Goal: Information Seeking & Learning: Check status

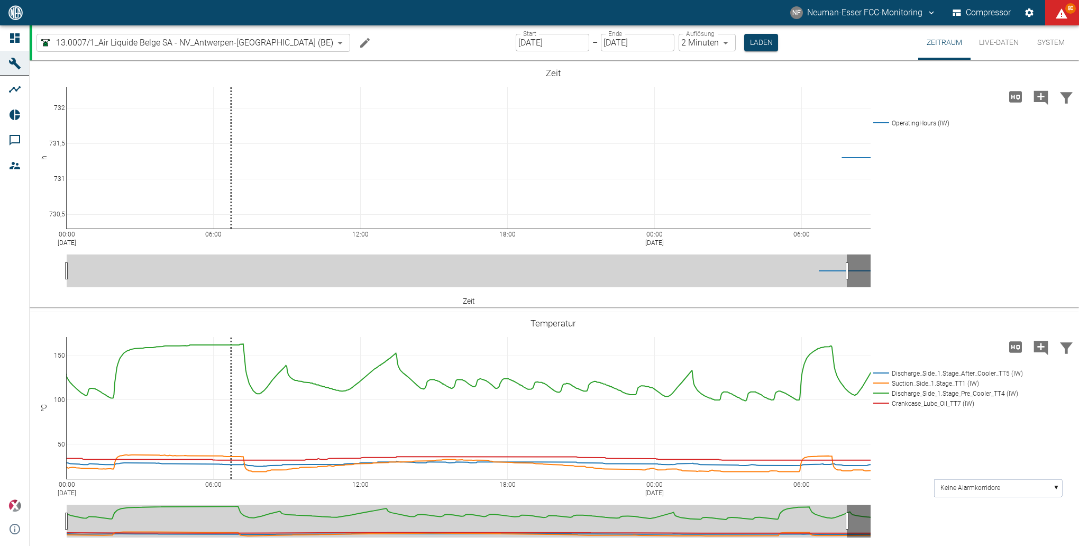
scroll to position [238, 0]
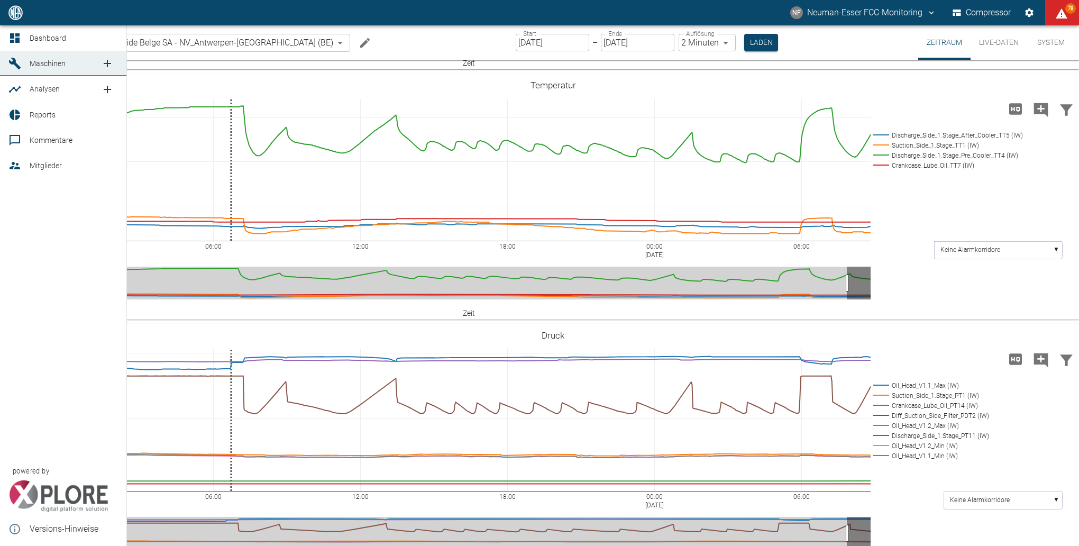
click at [47, 40] on span "Dashboard" at bounding box center [48, 38] width 36 height 8
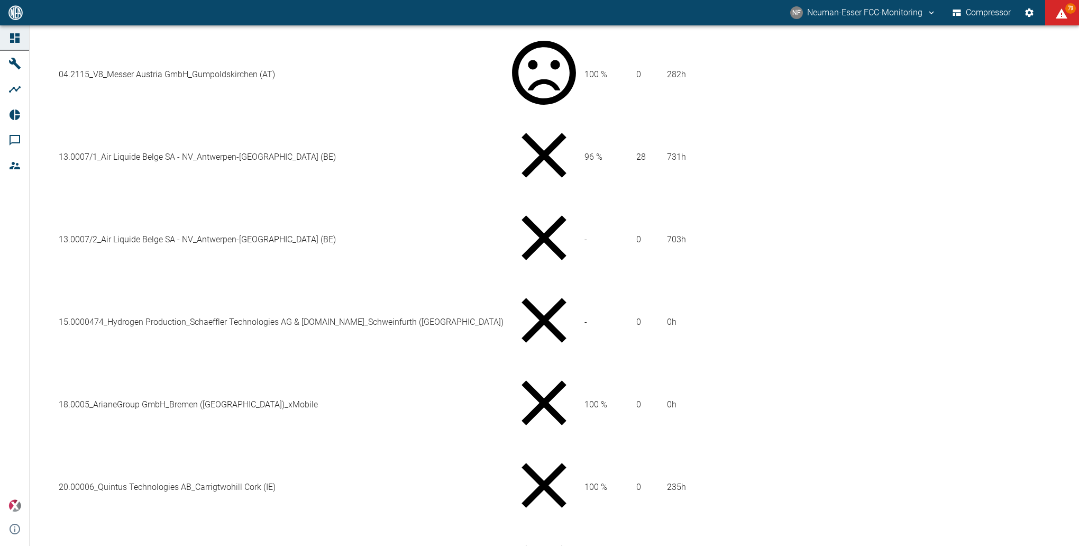
scroll to position [555, 0]
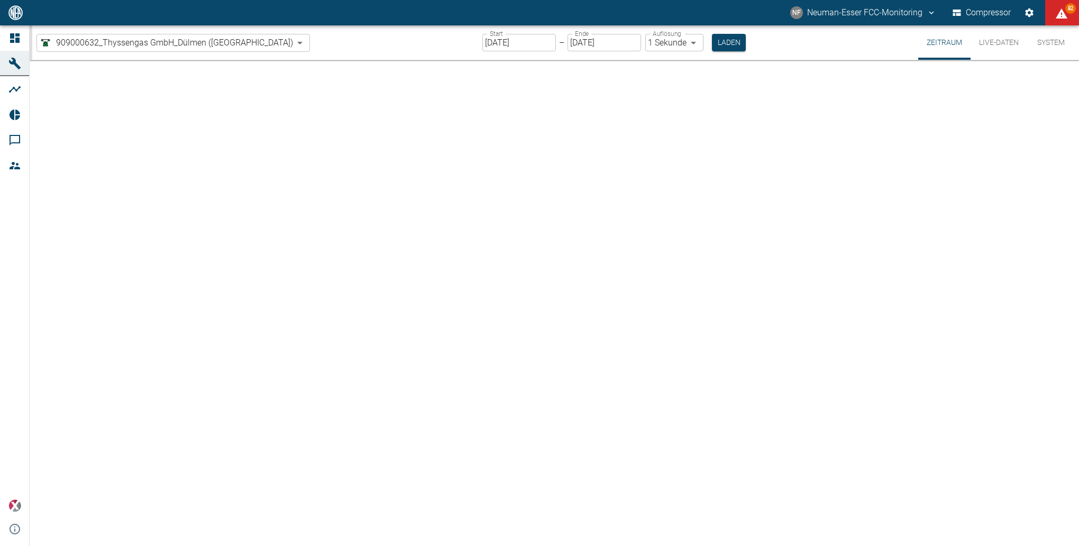
type input "2min"
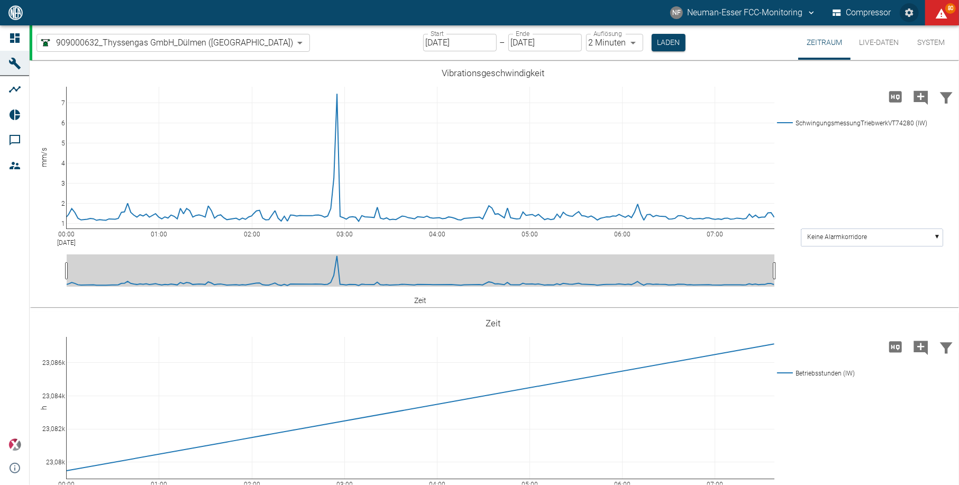
click at [908, 12] on icon "Einstellungen" at bounding box center [909, 12] width 11 height 11
radio input "true"
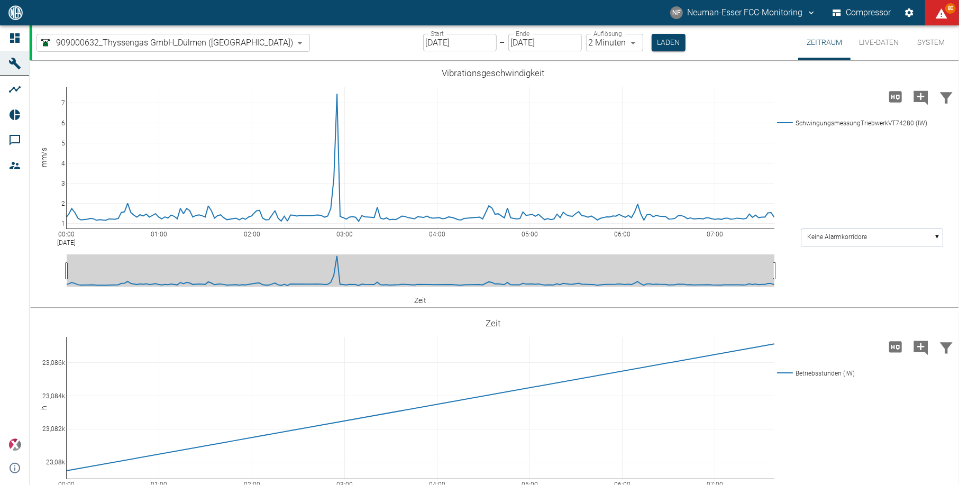
type input "08/20/2025"
click at [909, 7] on icon "Settings" at bounding box center [909, 12] width 11 height 11
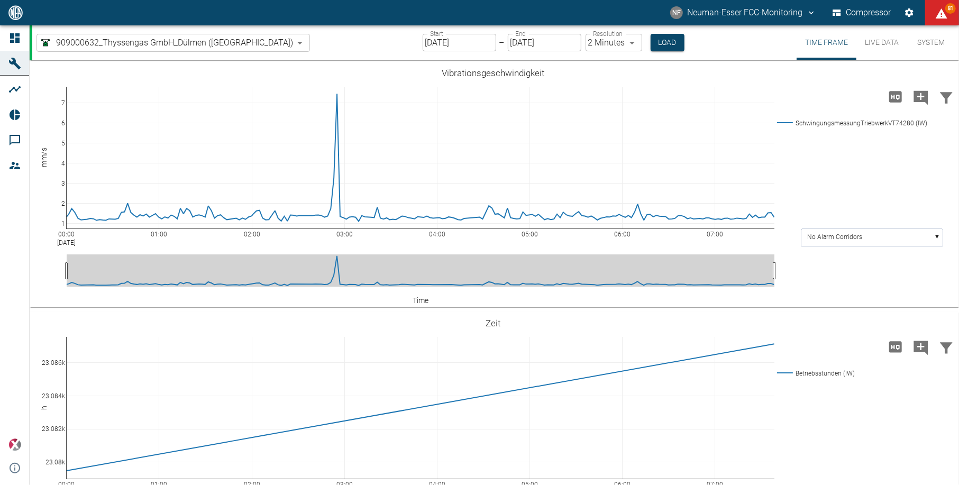
radio input "true"
type input "[DATE]"
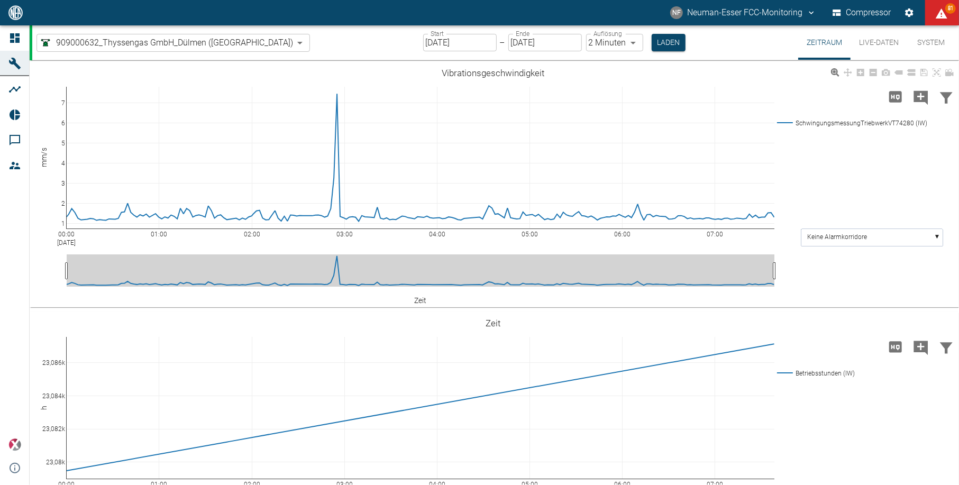
type input "[DATE]"
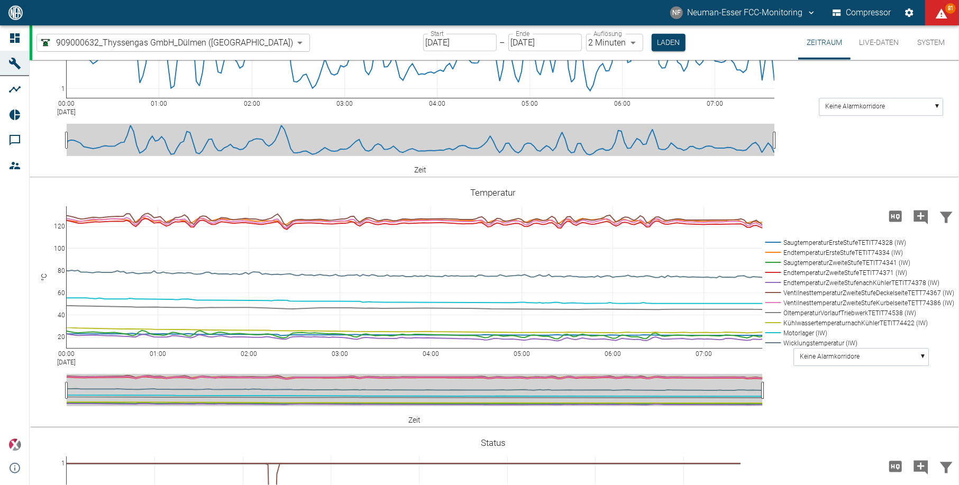
scroll to position [634, 0]
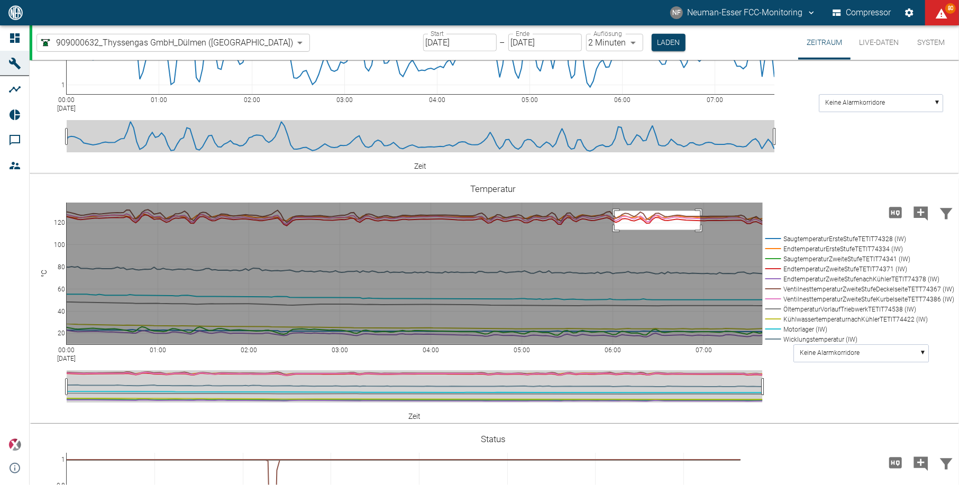
drag, startPoint x: 700, startPoint y: 210, endPoint x: 614, endPoint y: 229, distance: 87.7
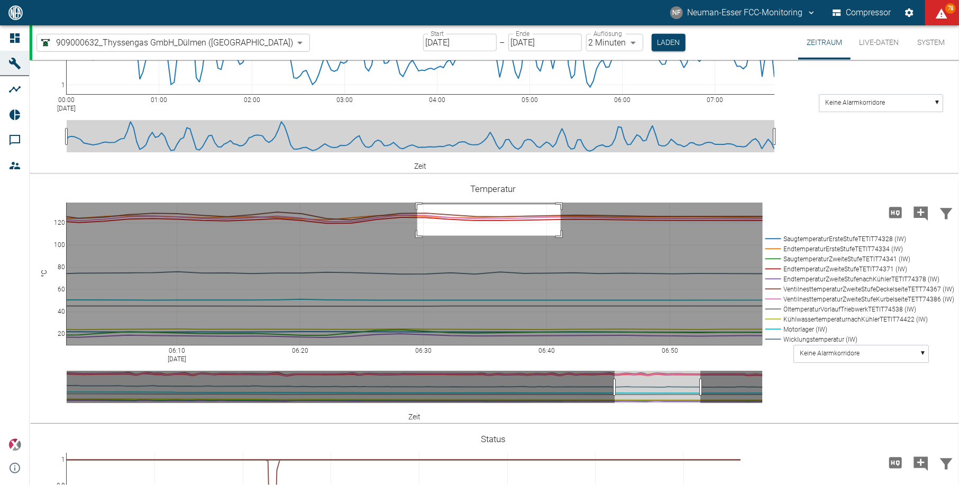
drag, startPoint x: 417, startPoint y: 204, endPoint x: 560, endPoint y: 235, distance: 146.6
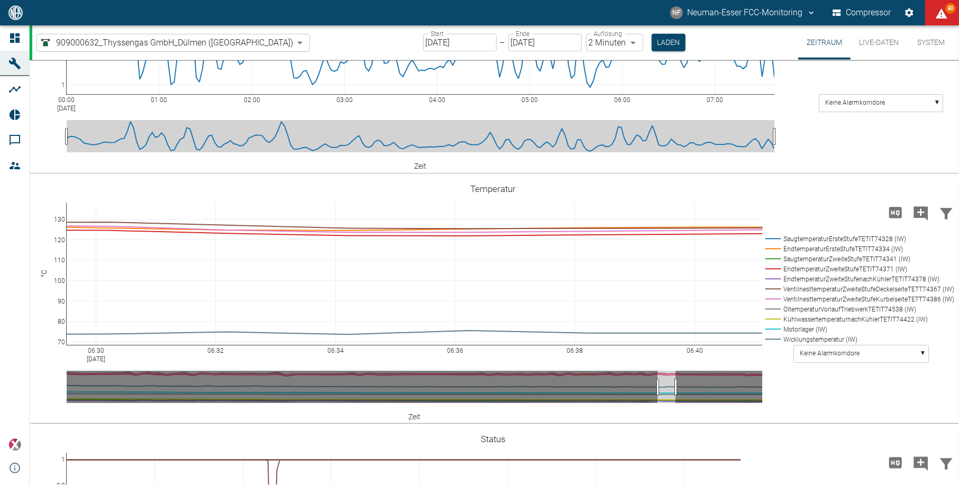
drag, startPoint x: 62, startPoint y: 330, endPoint x: 58, endPoint y: 363, distance: 32.6
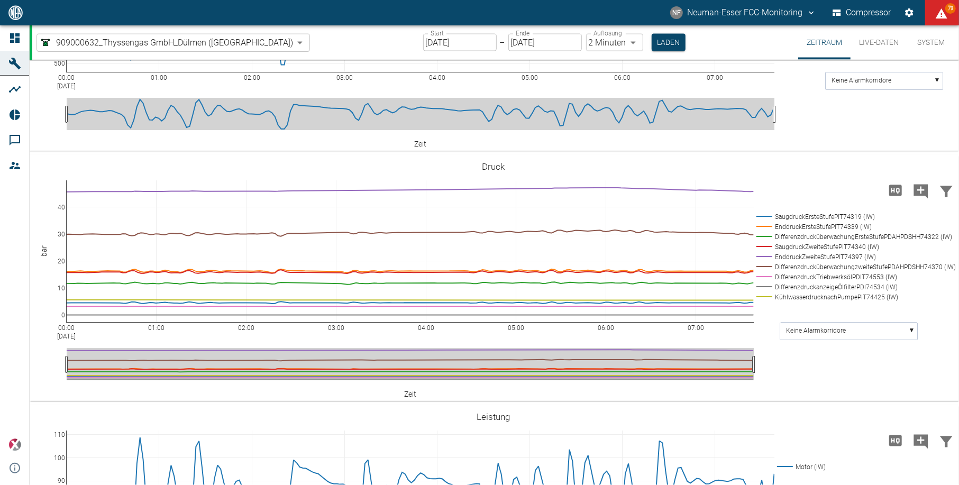
scroll to position [1409, 0]
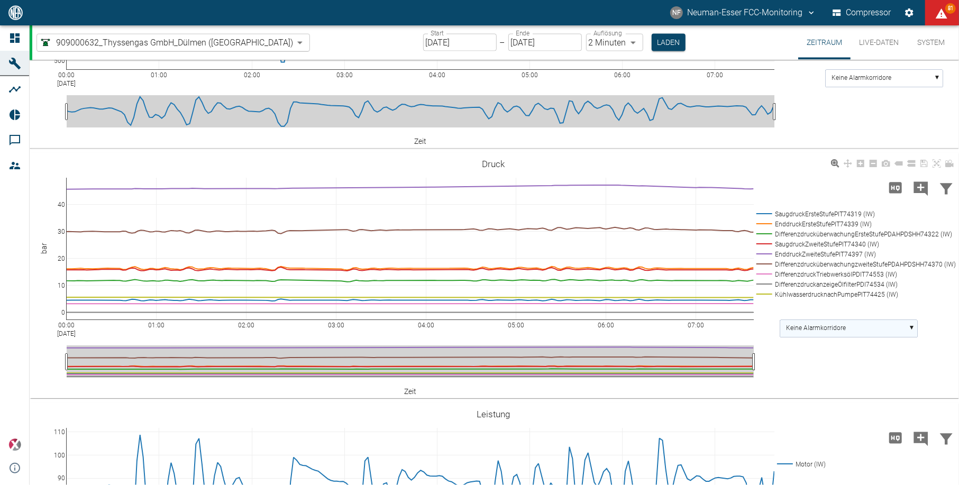
click at [899, 333] on rect at bounding box center [848, 328] width 137 height 17
click at [859, 368] on text "KühlwasserdrucknachPumpePIT74425 (..." at bounding box center [845, 366] width 118 height 7
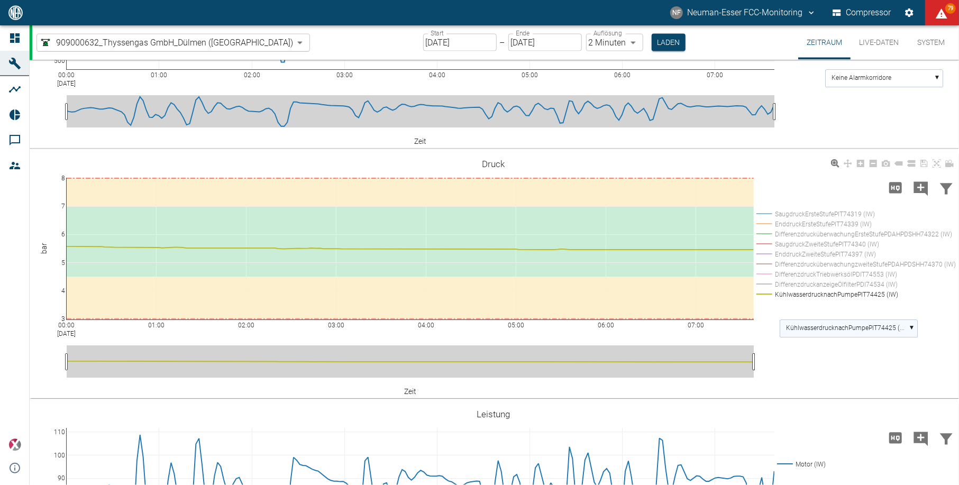
click at [834, 320] on rect at bounding box center [848, 328] width 137 height 17
click at [811, 345] on text "Keine Alarmkorridore" at bounding box center [816, 348] width 60 height 7
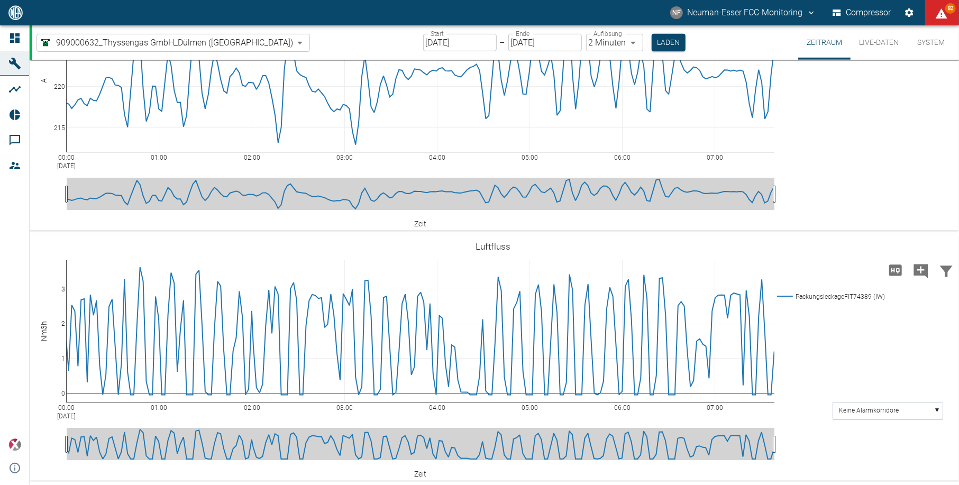
scroll to position [3574, 0]
click at [904, 400] on div "00:00 Aug 20, 2025 01:00 02:00 03:00 04:00 05:00 06:00 07:00 0 1 2 3 Packungsle…" at bounding box center [493, 358] width 927 height 238
click at [889, 411] on text "Keine Alarmkorridore" at bounding box center [869, 410] width 60 height 7
click at [877, 438] on rect at bounding box center [888, 430] width 110 height 17
click at [882, 404] on rect at bounding box center [888, 410] width 110 height 17
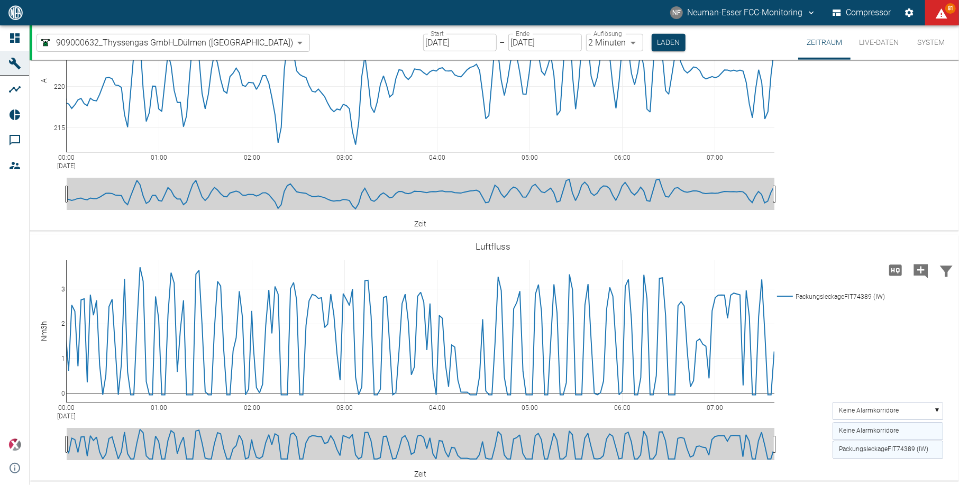
click at [887, 448] on text "PackungsleckageFIT74389 (IW)" at bounding box center [883, 449] width 89 height 7
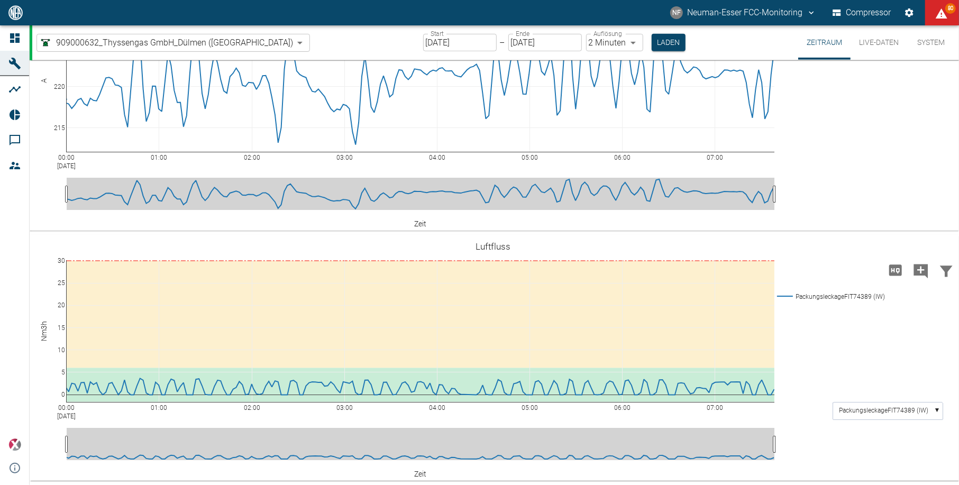
click at [882, 45] on button "Live-Daten" at bounding box center [878, 42] width 57 height 34
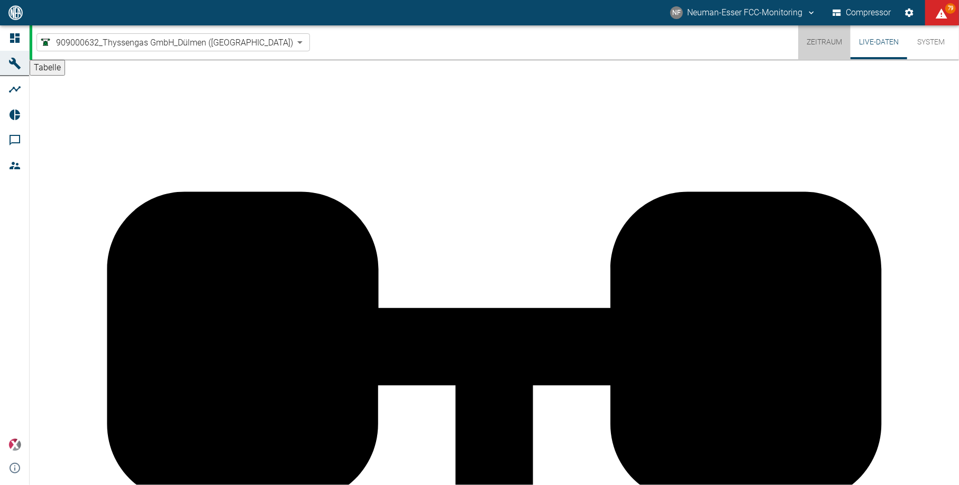
click at [827, 43] on button "Zeitraum" at bounding box center [824, 42] width 52 height 34
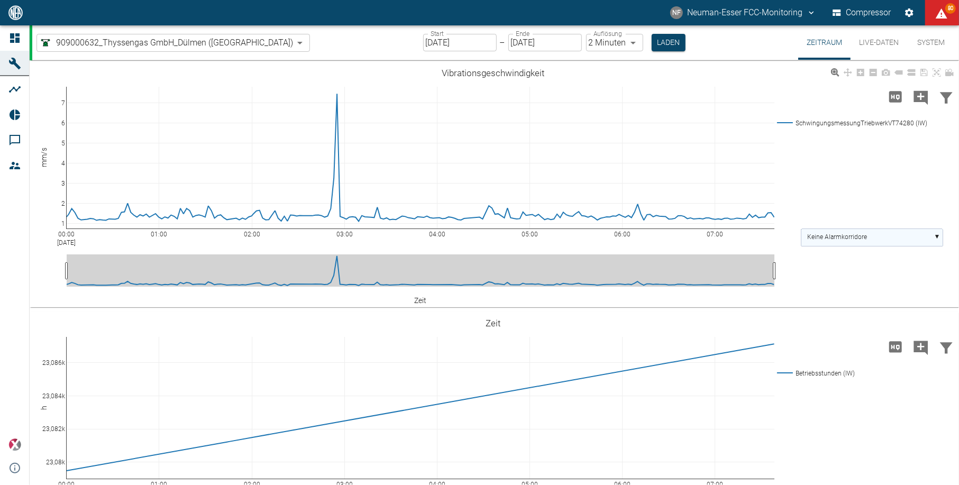
click at [900, 234] on rect at bounding box center [872, 237] width 142 height 17
click at [900, 277] on text "SchwingungsmessungTriebwerkVT74280..." at bounding box center [868, 275] width 123 height 7
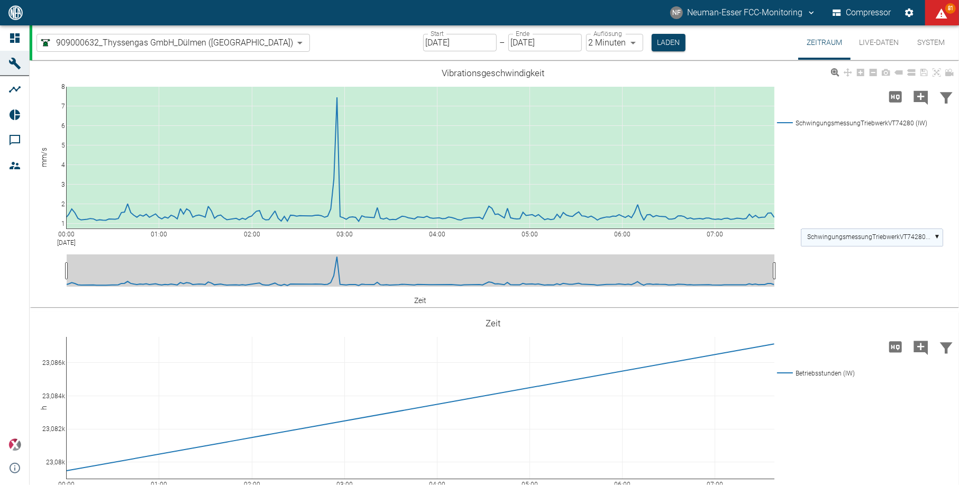
click at [918, 239] on text "SchwingungsmessungTriebwerkVT74280..." at bounding box center [868, 237] width 123 height 7
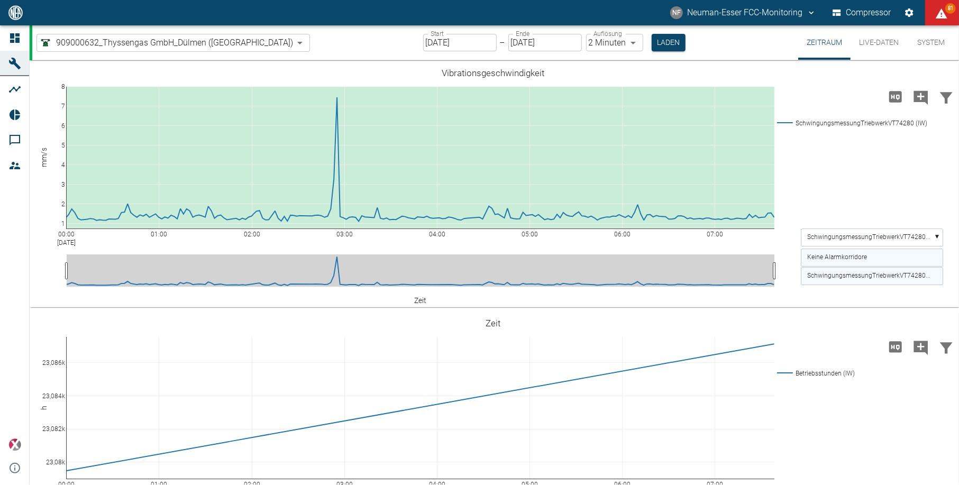
click at [842, 259] on text "Keine Alarmkorridore" at bounding box center [837, 257] width 60 height 7
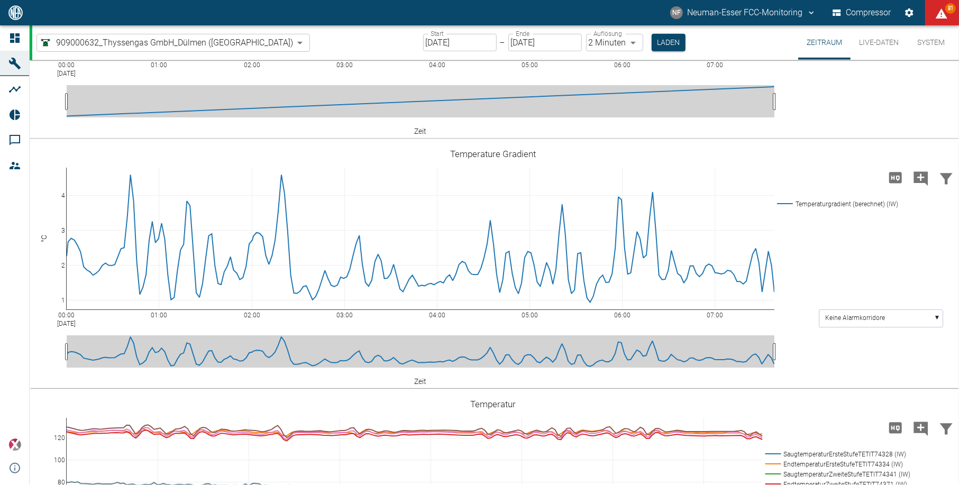
scroll to position [423, 0]
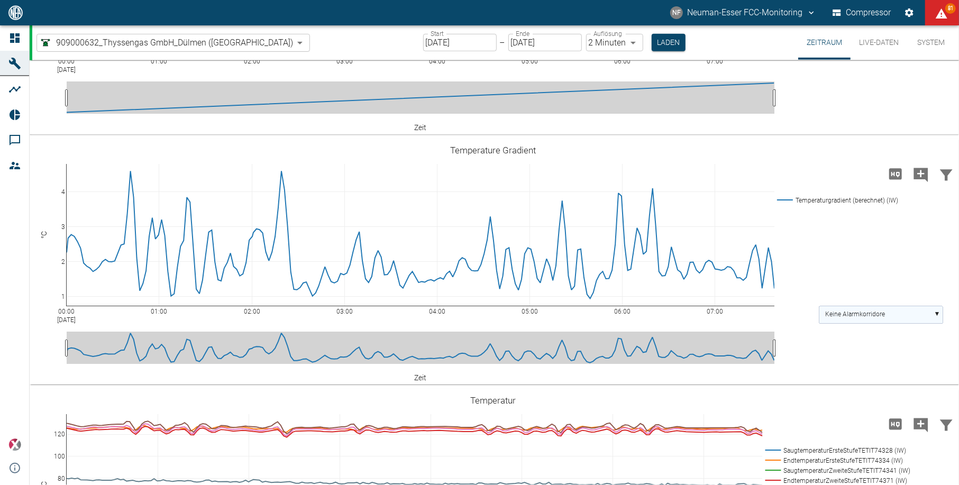
click at [832, 316] on text "Keine Alarmkorridore" at bounding box center [855, 314] width 60 height 7
click at [821, 214] on div "00:00 Aug 20, 2025 01:00 02:00 03:00 04:00 05:00 06:00 07:00 1 2 3 4 Temperatur…" at bounding box center [493, 262] width 927 height 238
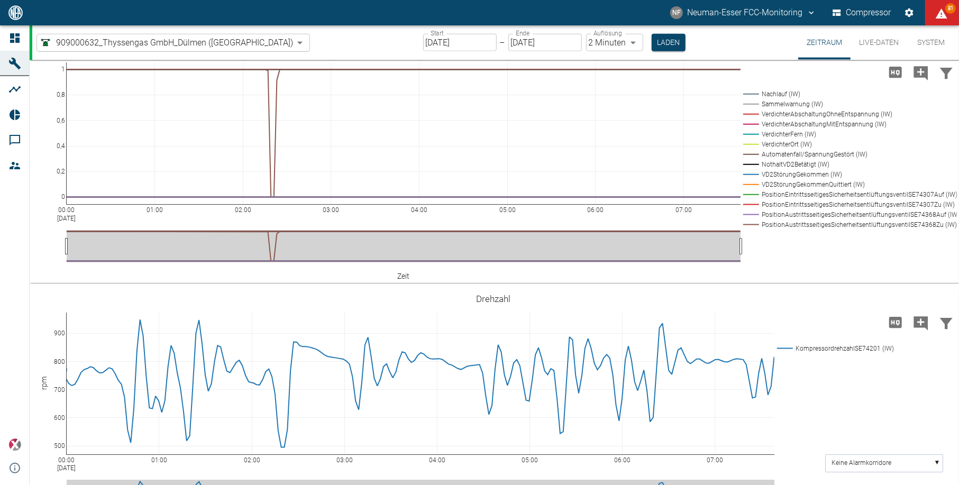
scroll to position [1057, 0]
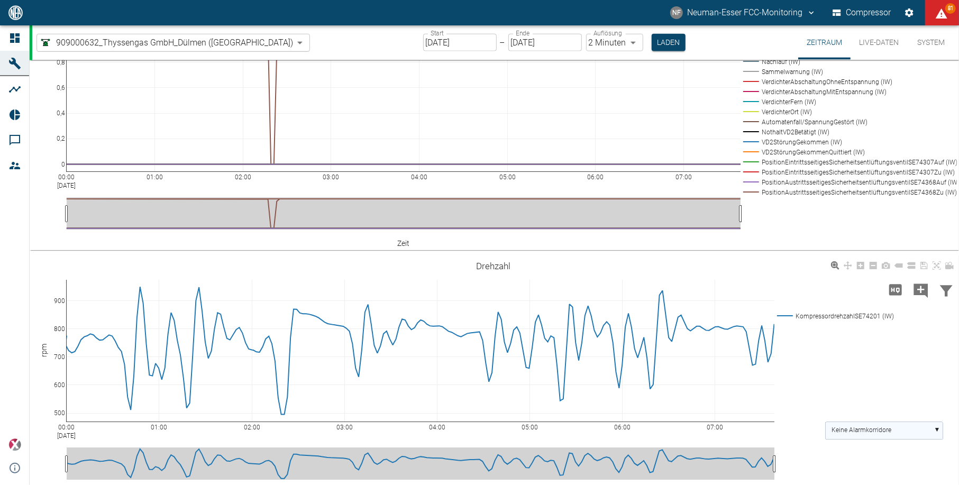
click at [896, 428] on rect at bounding box center [883, 430] width 117 height 17
click at [889, 315] on rect at bounding box center [832, 316] width 117 height 10
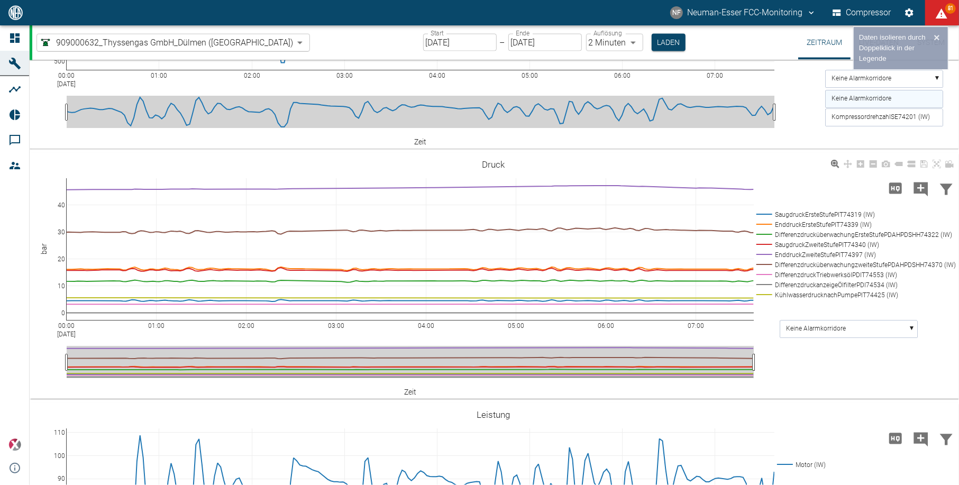
scroll to position [1409, 0]
click at [841, 312] on div "00:00 Aug 20, 2025 01:00 02:00 03:00 04:00 05:00 06:00 07:00 0 10 20 30 40 Saug…" at bounding box center [493, 275] width 927 height 238
click at [846, 324] on rect at bounding box center [848, 328] width 137 height 17
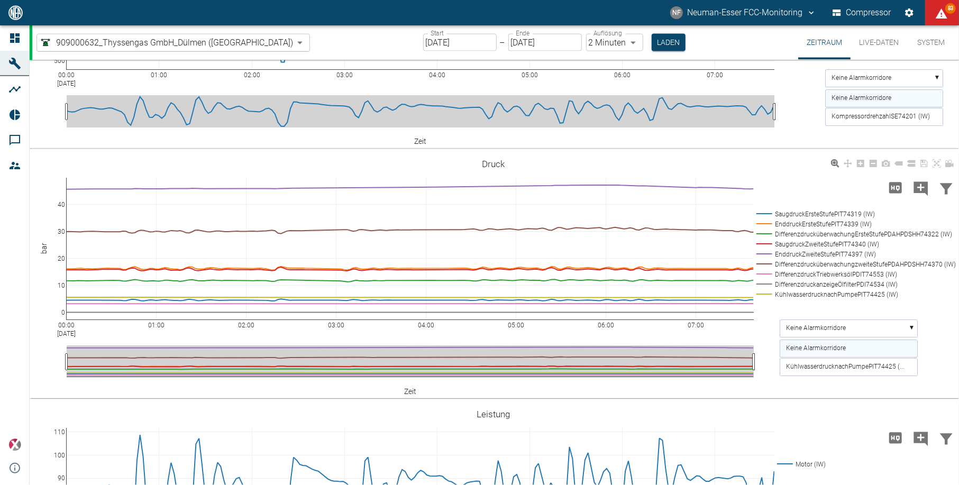
click at [853, 366] on text "KühlwasserdrucknachPumpePIT74425 (..." at bounding box center [845, 366] width 118 height 7
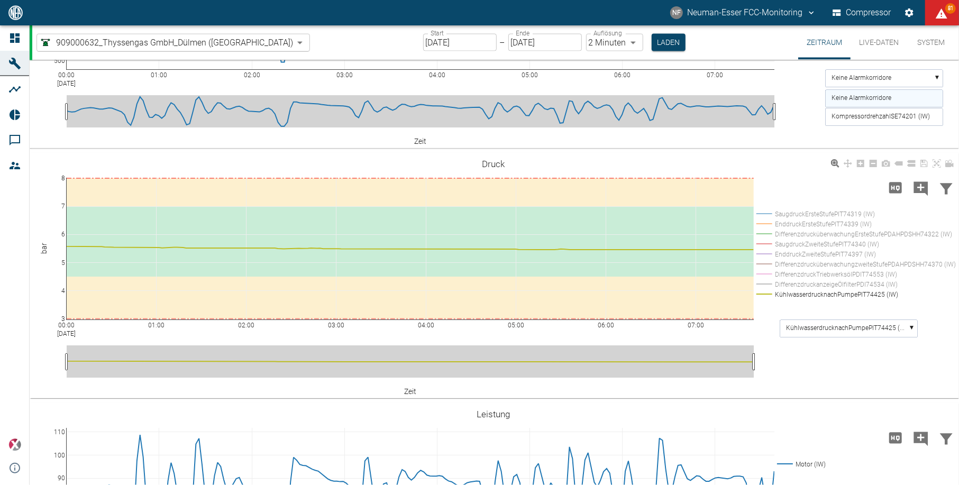
click at [69, 13] on div "NF Neuman-Esser FCC-Monitoring Compressor 81" at bounding box center [479, 12] width 959 height 25
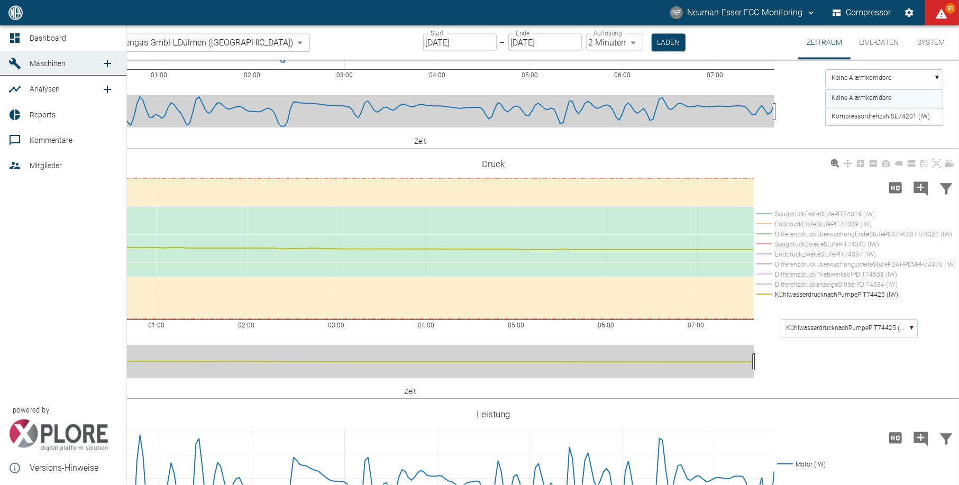
click at [11, 34] on icon at bounding box center [15, 38] width 10 height 10
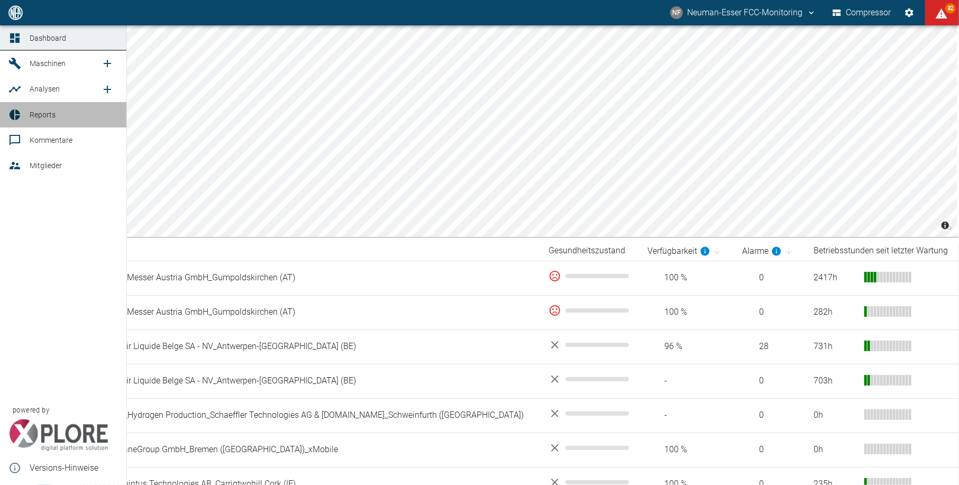
click at [49, 121] on span "Reports" at bounding box center [74, 114] width 88 height 13
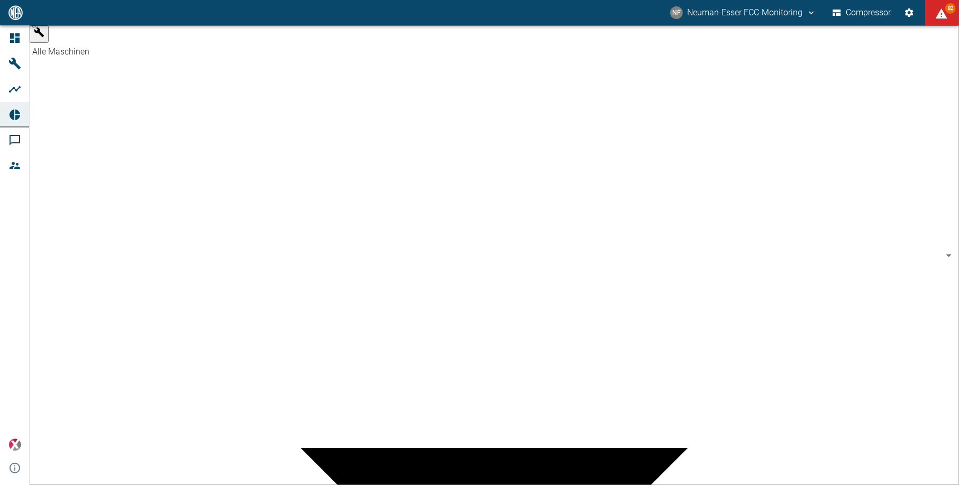
click at [103, 43] on body "NF Neuman-Esser FCC-Monitoring Compressor 82 Dashboard Maschinen Analysen Repor…" at bounding box center [479, 242] width 959 height 485
type input "7660faed-fd66-4731-a2e8-44c12e65351a"
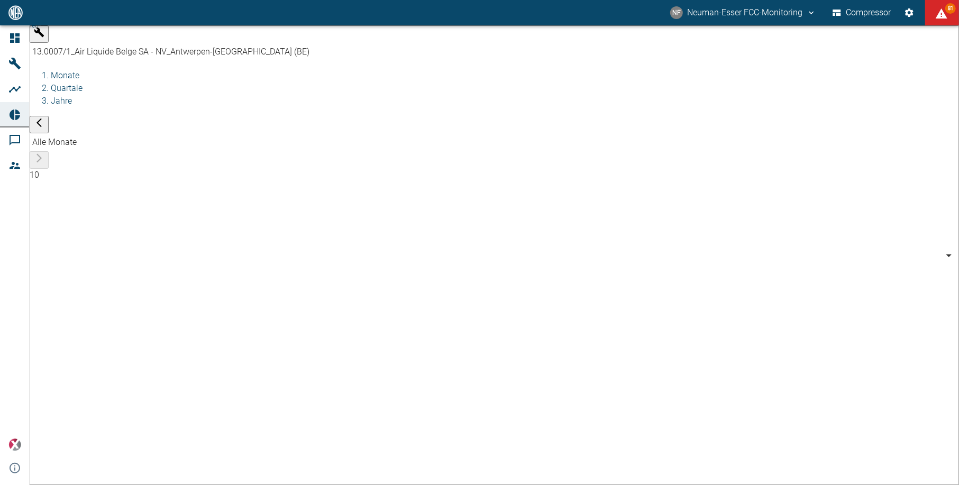
click at [314, 40] on body "NF Neuman-Esser FCC-Monitoring Compressor 81 Dashboard Maschinen Analysen Repor…" at bounding box center [479, 242] width 959 height 485
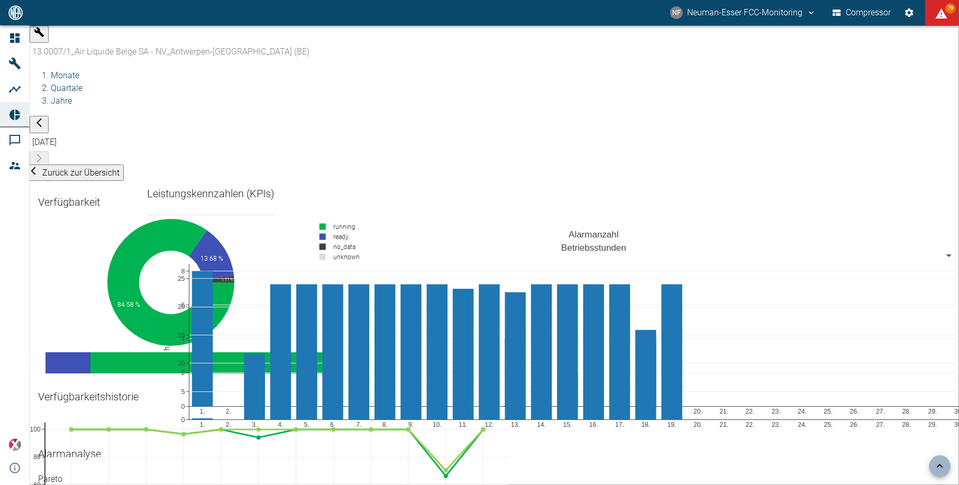
scroll to position [2115, 0]
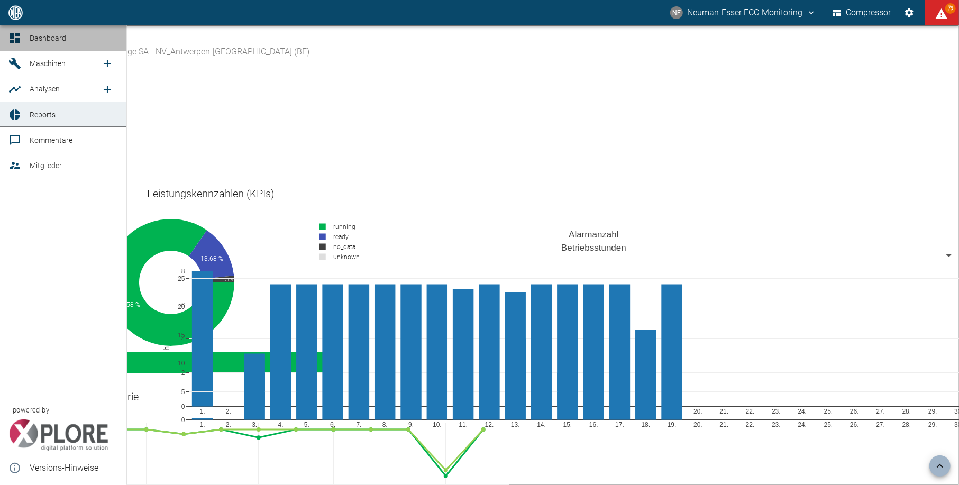
click at [20, 26] on link "Dashboard" at bounding box center [63, 37] width 126 height 25
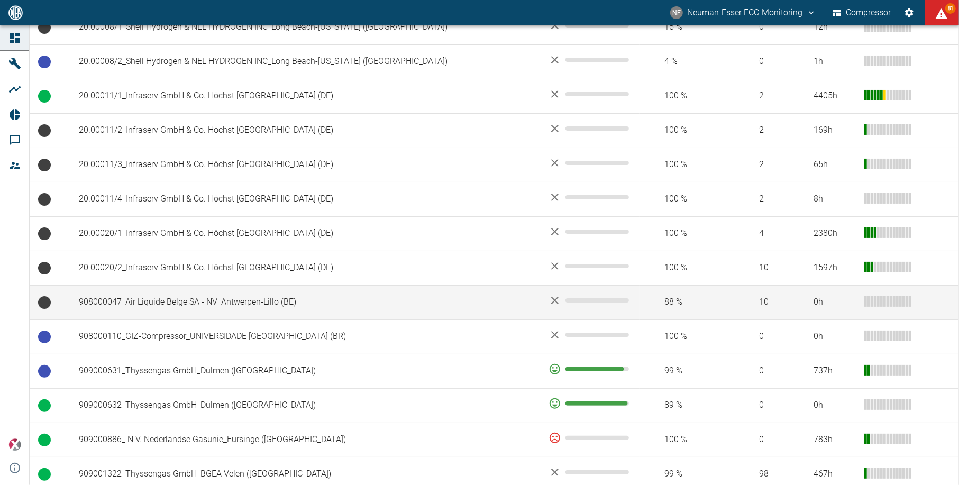
scroll to position [493, 0]
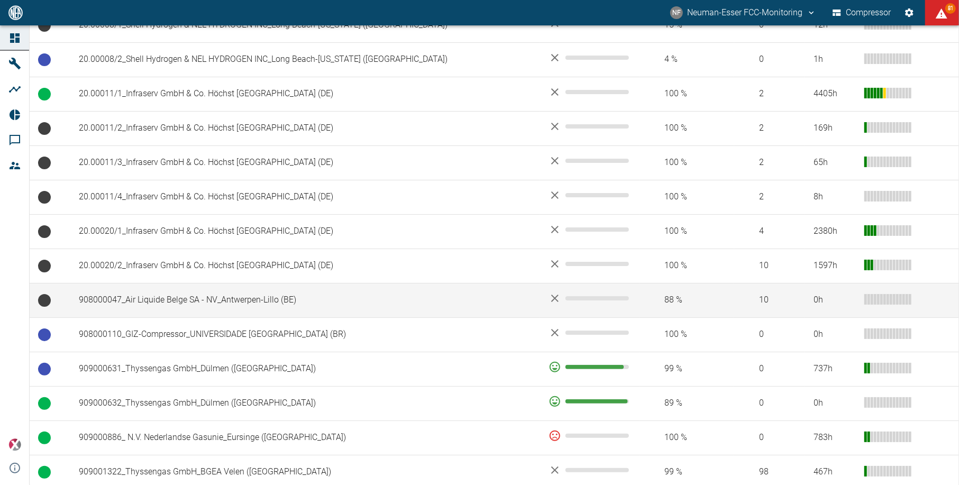
click at [159, 298] on td "908000047_Air Liquide Belge SA - NV_Antwerpen-Lillo (BE)" at bounding box center [304, 300] width 469 height 34
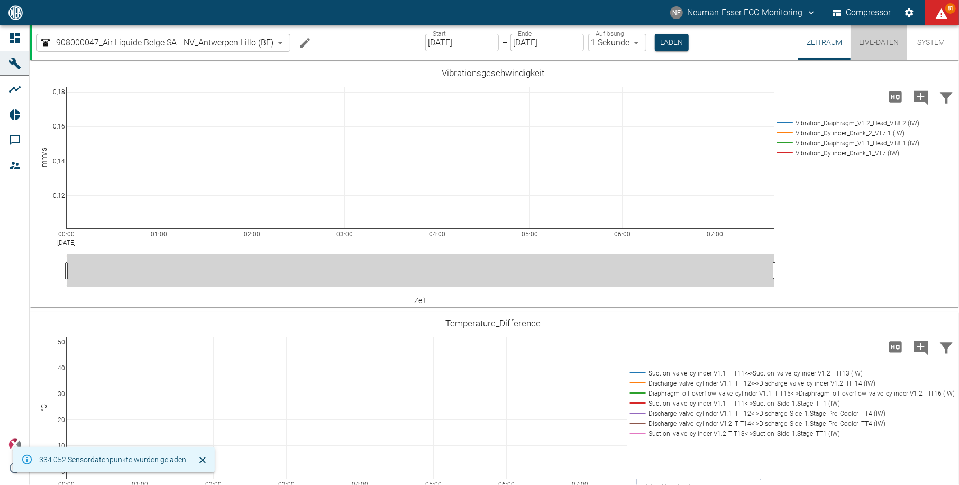
click at [863, 35] on button "Live-Daten" at bounding box center [878, 42] width 57 height 34
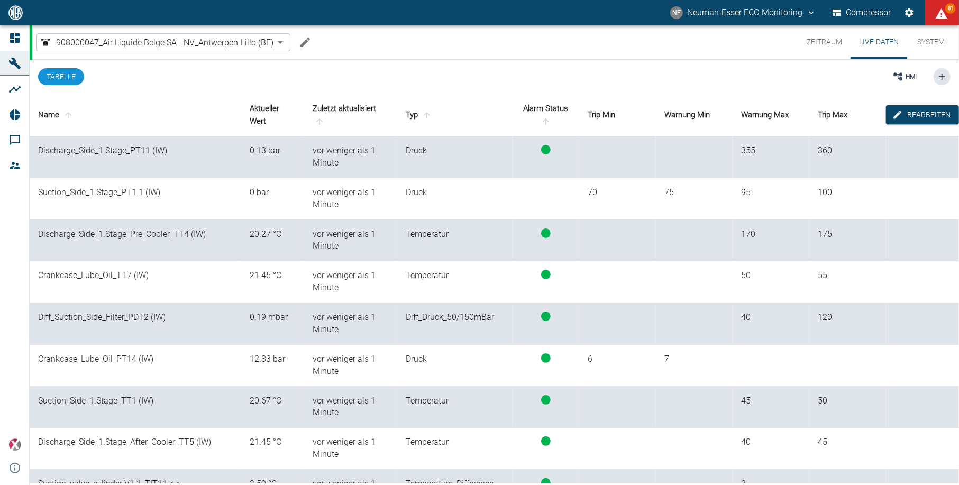
click at [470, 51] on div "908000047_Air Liquide Belge SA - NV_Antwerpen-Lillo (BE) 53812aab-fb54-4a57-a57…" at bounding box center [495, 42] width 926 height 34
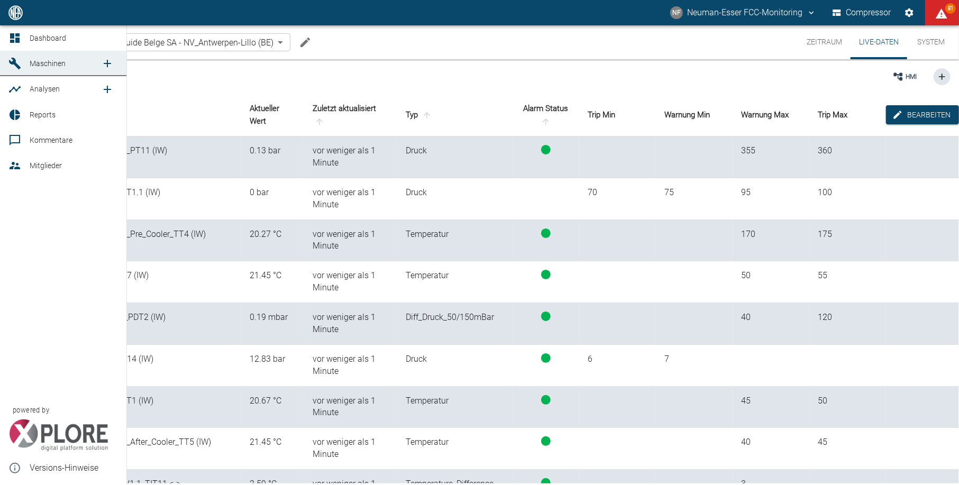
click at [30, 30] on link "Dashboard" at bounding box center [63, 37] width 126 height 25
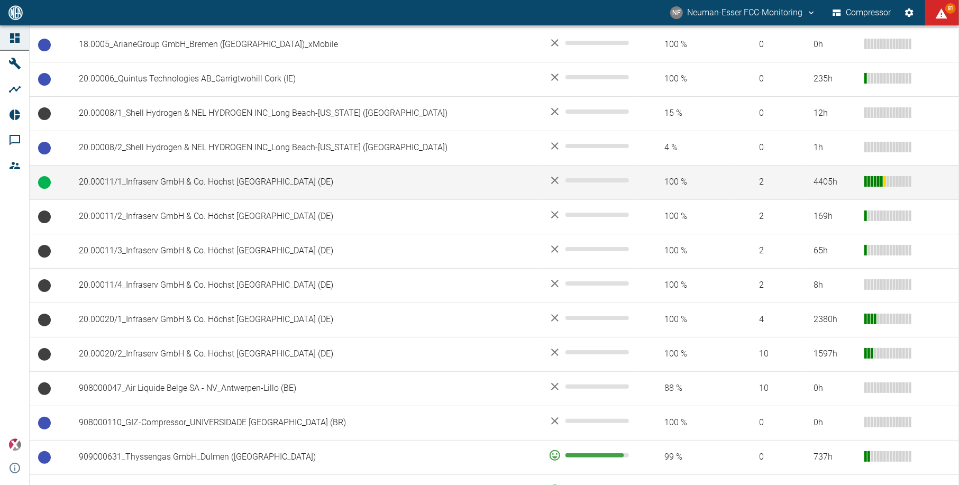
scroll to position [493, 0]
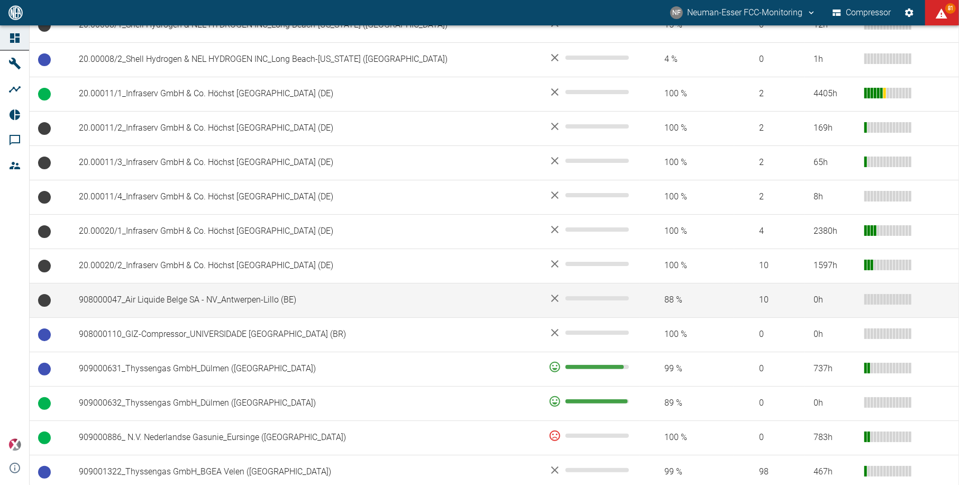
click at [186, 294] on td "908000047_Air Liquide Belge SA - NV_Antwerpen-Lillo (BE)" at bounding box center [304, 300] width 469 height 34
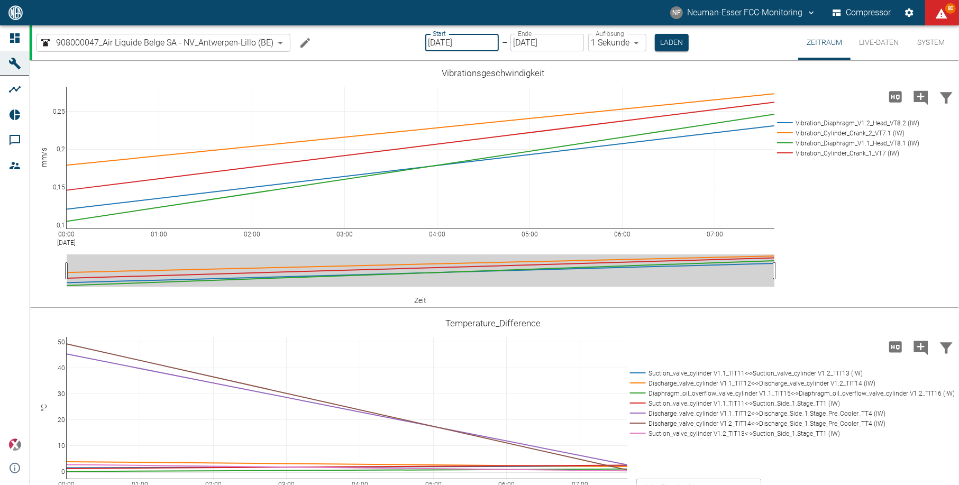
click at [464, 50] on input "[DATE]" at bounding box center [461, 42] width 73 height 17
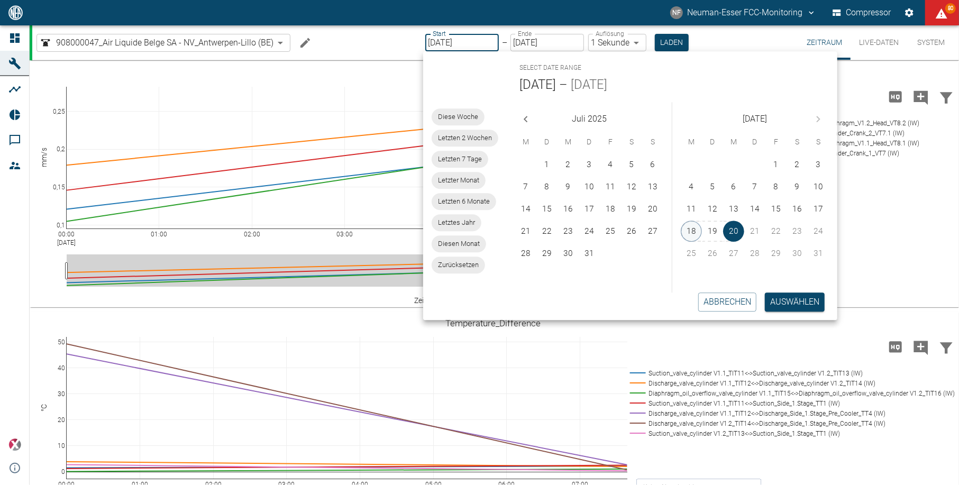
click at [694, 228] on button "18" at bounding box center [690, 230] width 21 height 21
type input "18.08.2025"
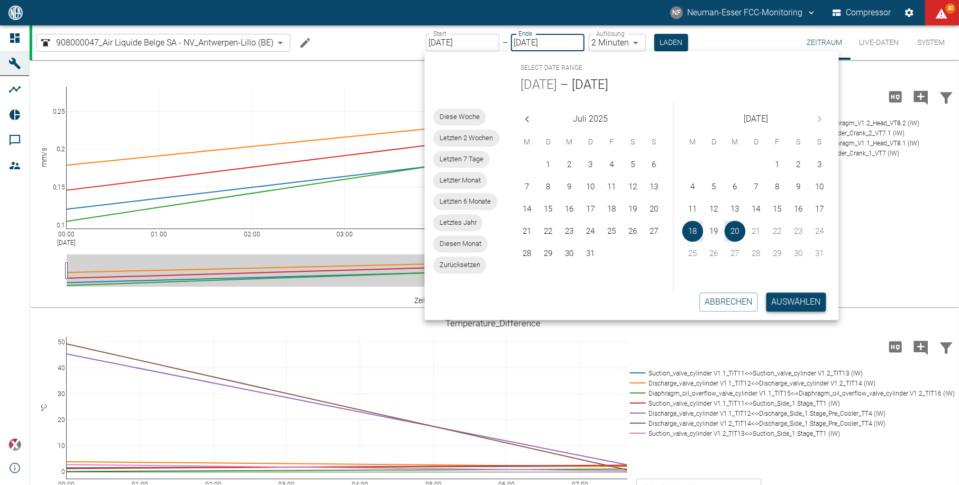
click at [807, 301] on button "Auswählen" at bounding box center [796, 301] width 60 height 19
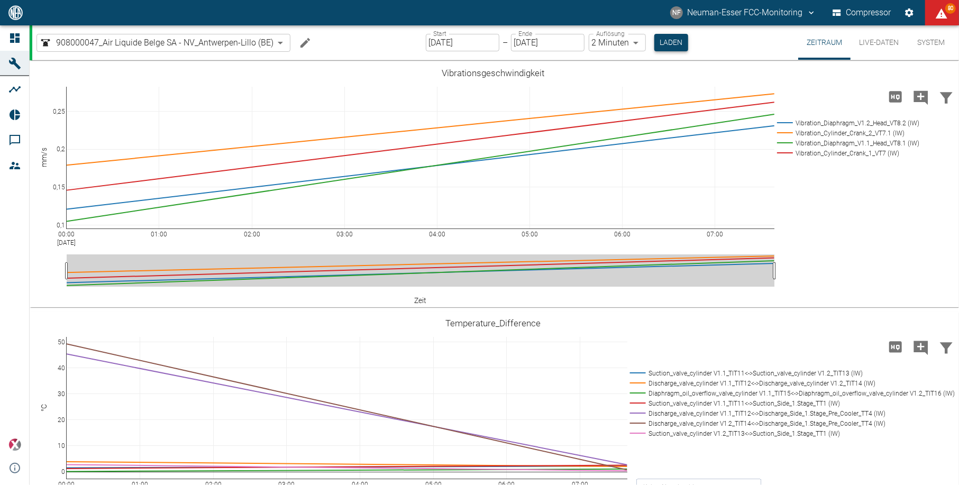
click at [662, 39] on button "Laden" at bounding box center [671, 42] width 34 height 17
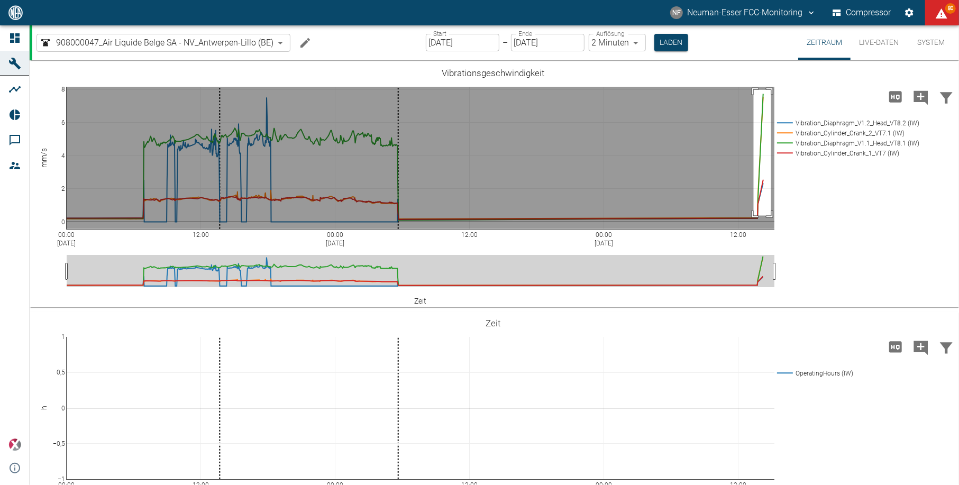
drag, startPoint x: 753, startPoint y: 90, endPoint x: 771, endPoint y: 216, distance: 127.0
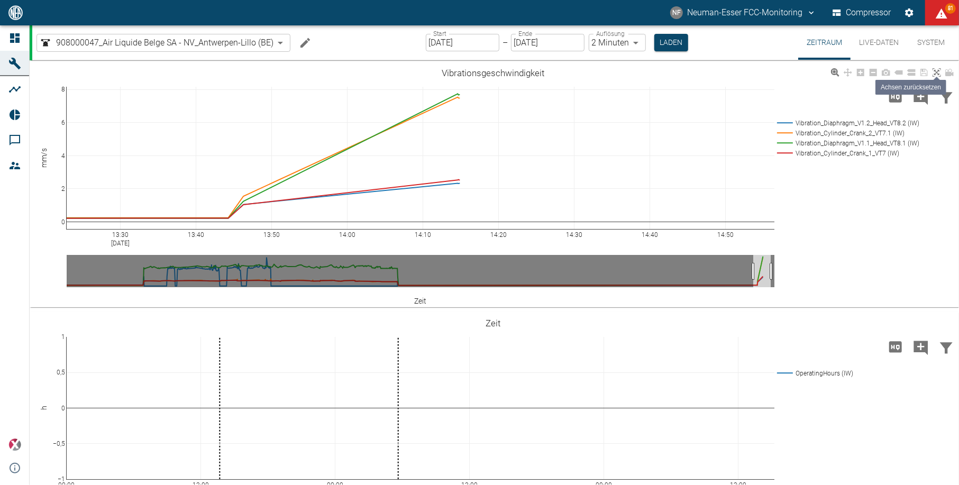
click at [934, 70] on icon at bounding box center [936, 72] width 8 height 8
click at [658, 43] on button "Laden" at bounding box center [671, 42] width 34 height 17
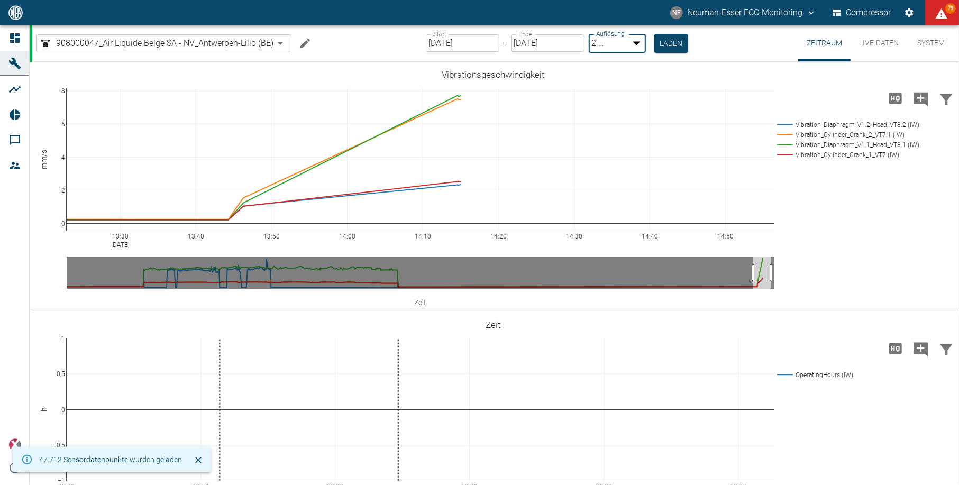
click at [609, 41] on body "NF Neuman-Esser FCC-Monitoring Compressor 79 Dashboard Maschinen Analysen Repor…" at bounding box center [479, 242] width 959 height 485
type input "1sec"
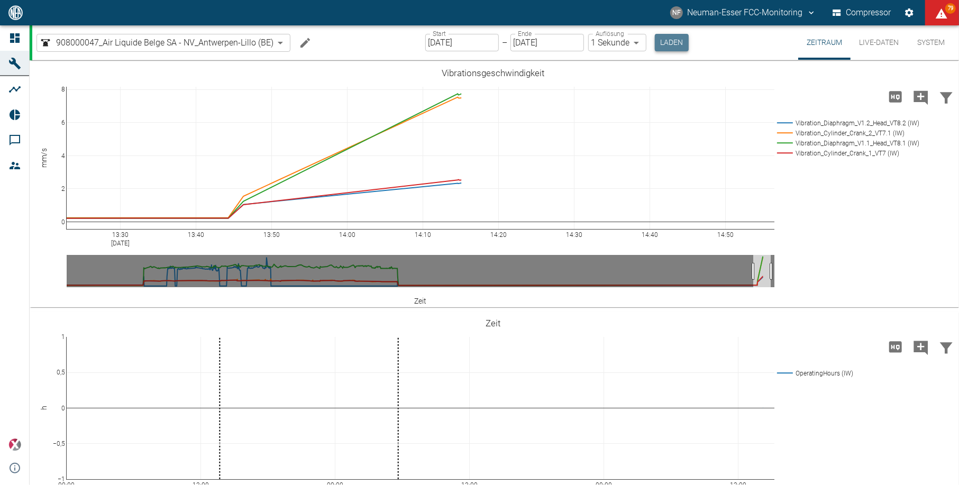
click at [686, 41] on button "Laden" at bounding box center [672, 42] width 34 height 17
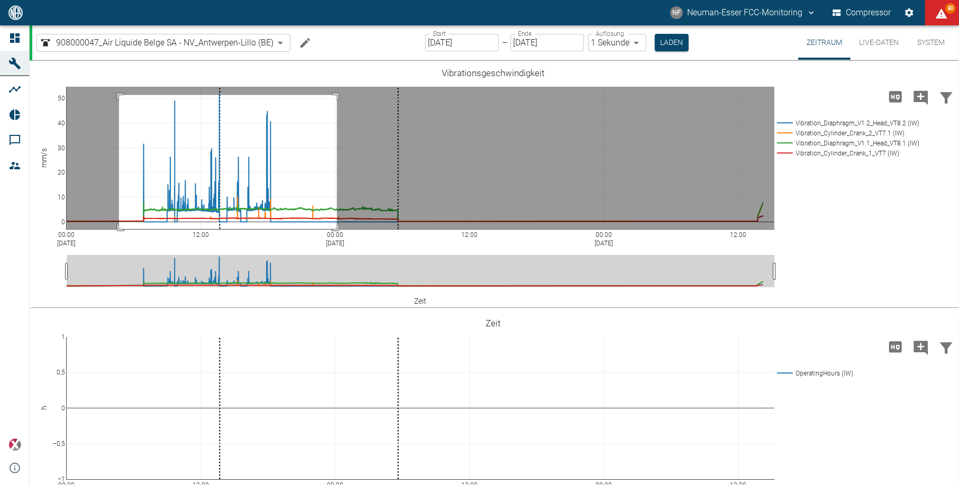
drag, startPoint x: 119, startPoint y: 95, endPoint x: 337, endPoint y: 254, distance: 269.4
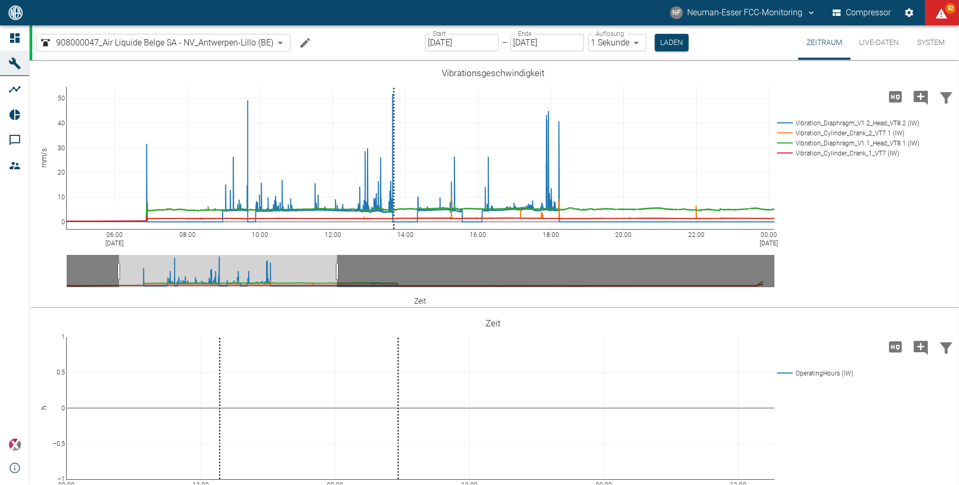
click at [464, 41] on input "18.08.2025" at bounding box center [461, 42] width 73 height 17
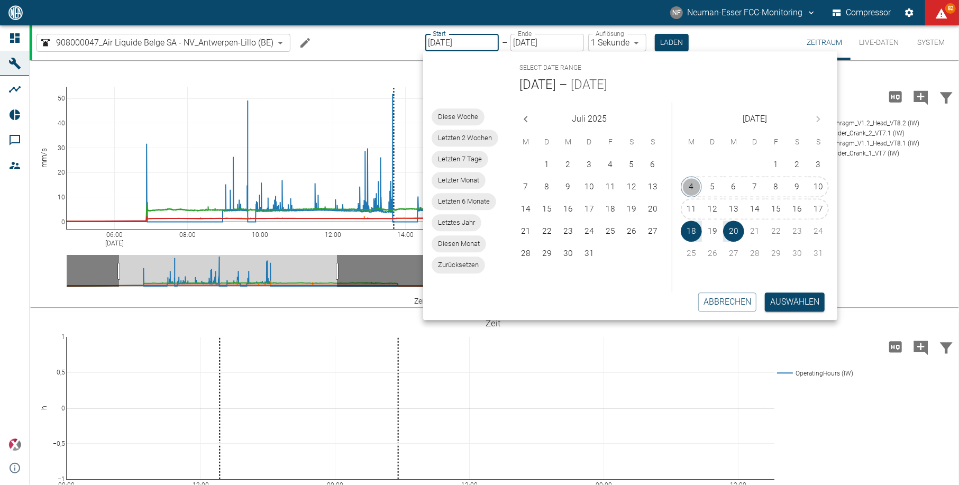
click at [688, 183] on button "4" at bounding box center [690, 186] width 21 height 21
type input "04.08.2025"
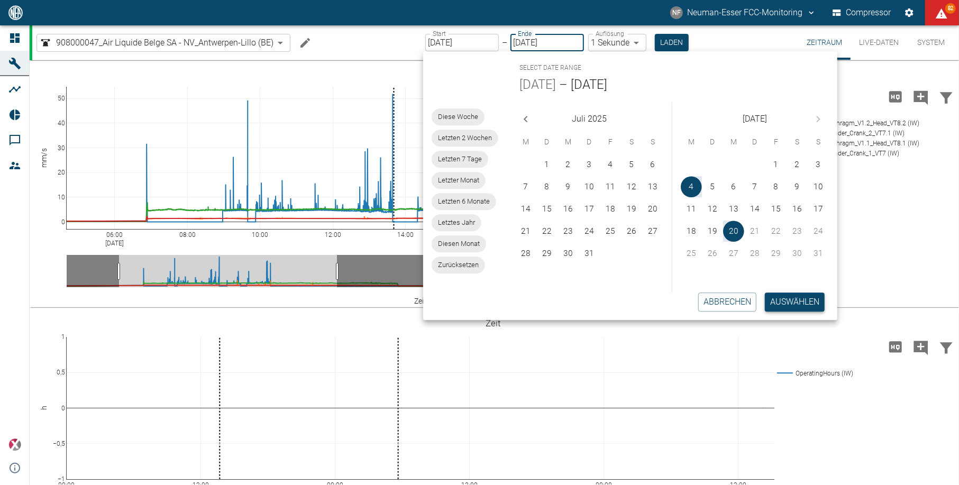
click at [790, 300] on button "Auswählen" at bounding box center [794, 301] width 60 height 19
type input "2min"
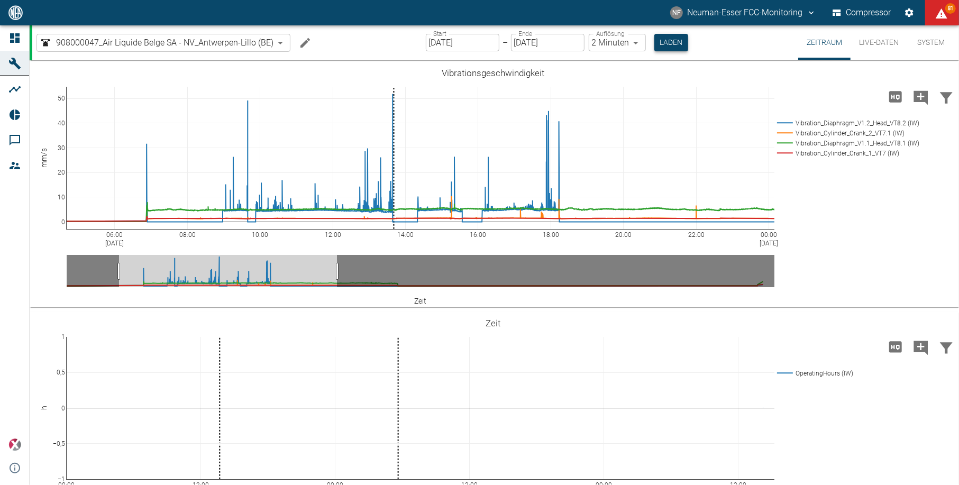
click at [669, 49] on button "Laden" at bounding box center [671, 42] width 34 height 17
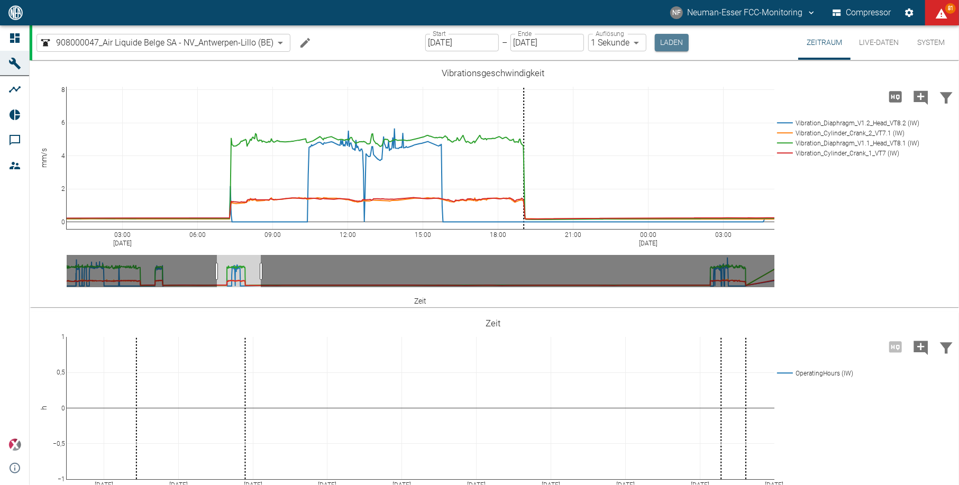
click at [670, 43] on button "Laden" at bounding box center [672, 42] width 34 height 17
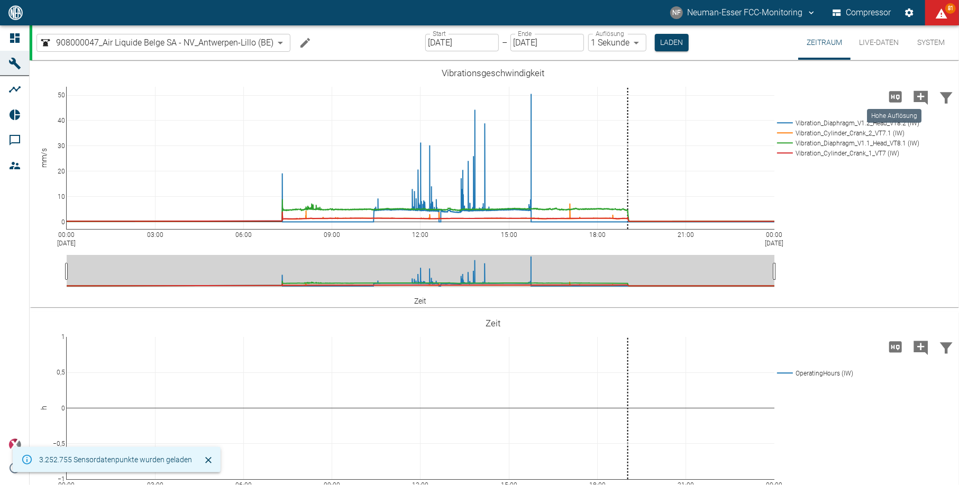
click at [899, 96] on icon "Hohe Auflösung" at bounding box center [895, 96] width 13 height 11
click at [473, 47] on input "[DATE]" at bounding box center [461, 42] width 73 height 17
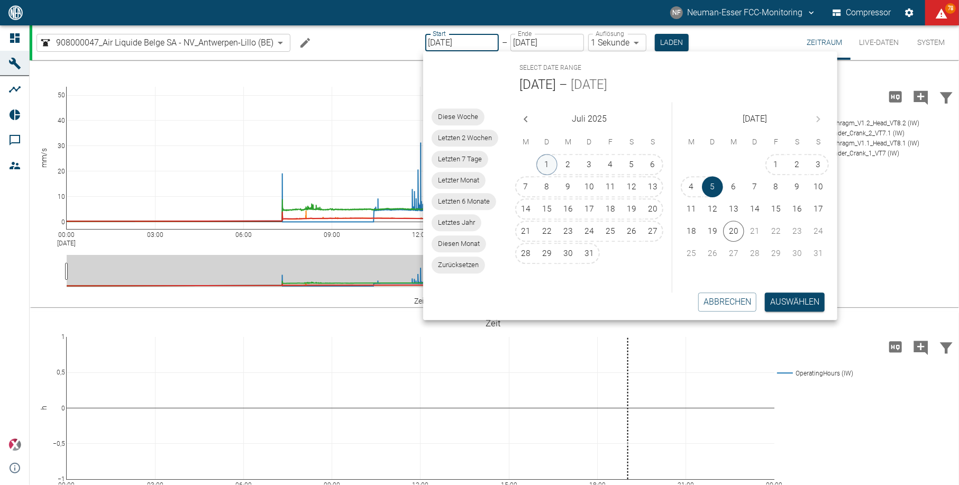
click at [543, 166] on button "1" at bounding box center [546, 164] width 21 height 21
type input "01.07.2025"
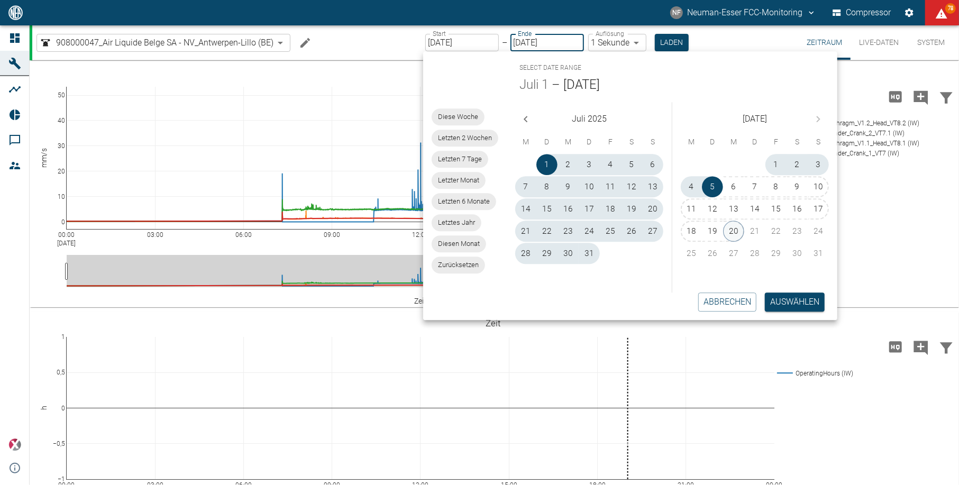
click at [727, 225] on button "20" at bounding box center [733, 230] width 21 height 21
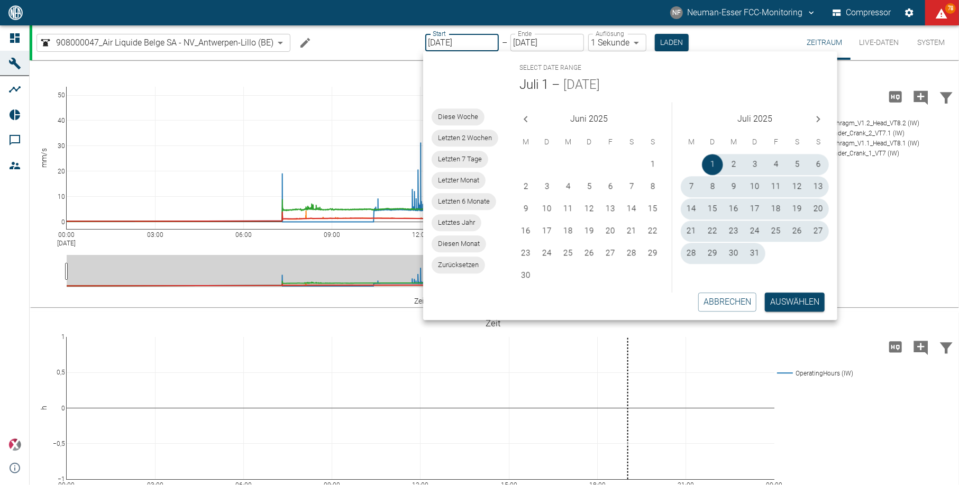
type input "[DATE]"
click at [794, 309] on button "Auswählen" at bounding box center [794, 301] width 60 height 19
type input "10min"
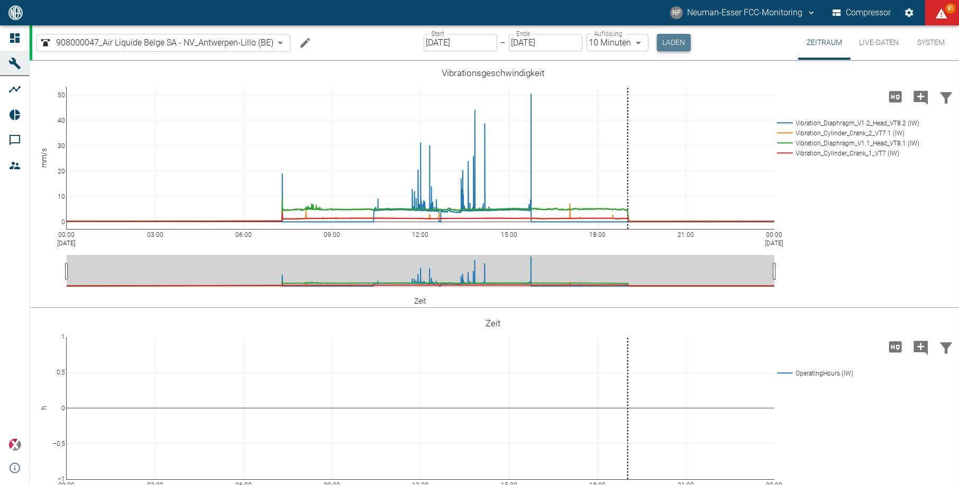
click at [681, 34] on button "Laden" at bounding box center [674, 42] width 34 height 17
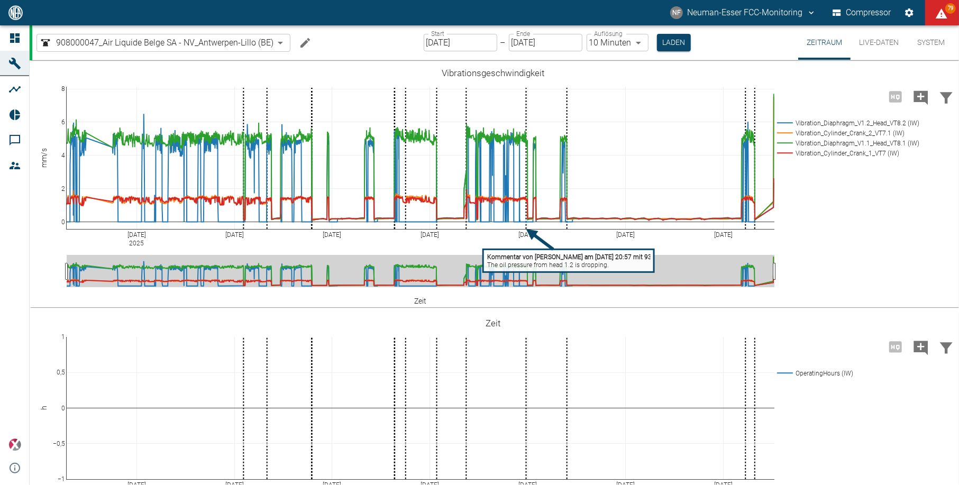
click at [464, 31] on div "Start 01.07.2025 Start – Ende 20.08.2025 Ende Auflösung 10 Minuten 10min Auflös…" at bounding box center [556, 42] width 267 height 34
click at [469, 40] on input "01.07.2025" at bounding box center [459, 42] width 73 height 17
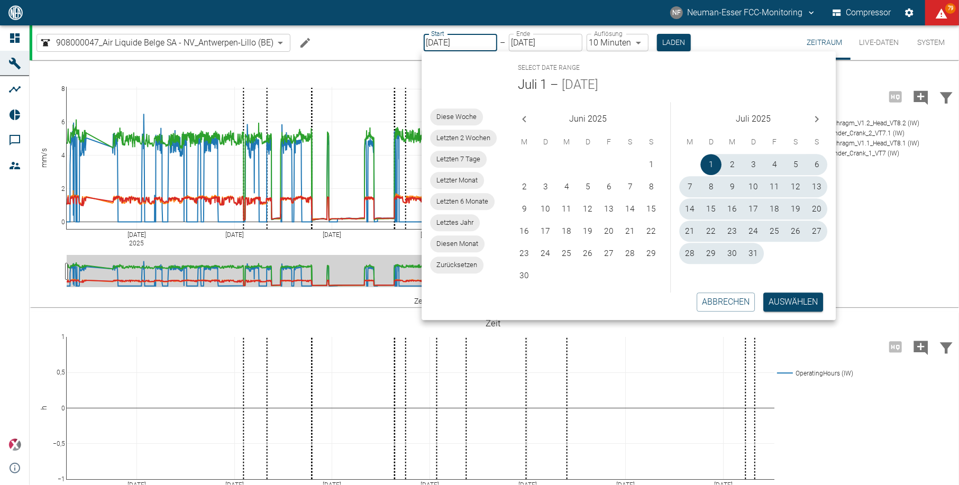
click at [815, 127] on button "Next month" at bounding box center [816, 118] width 21 height 21
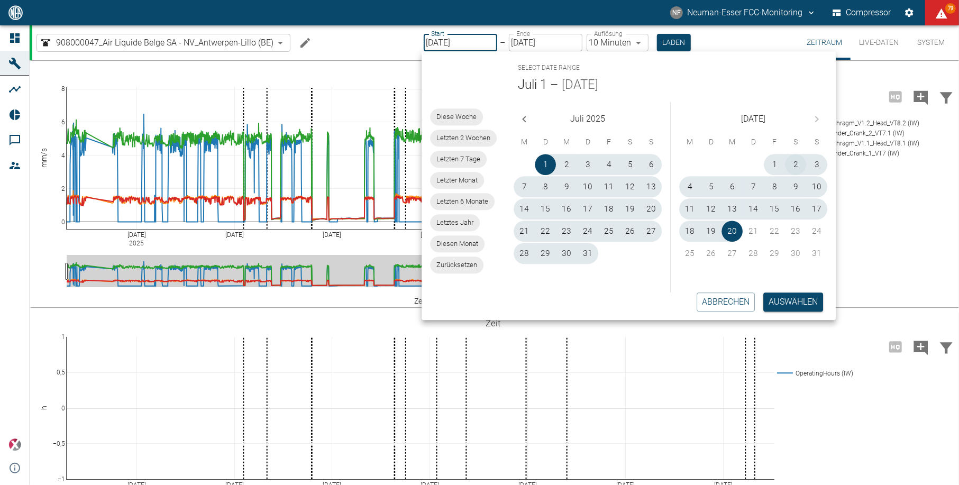
click at [794, 162] on button "2" at bounding box center [795, 164] width 21 height 21
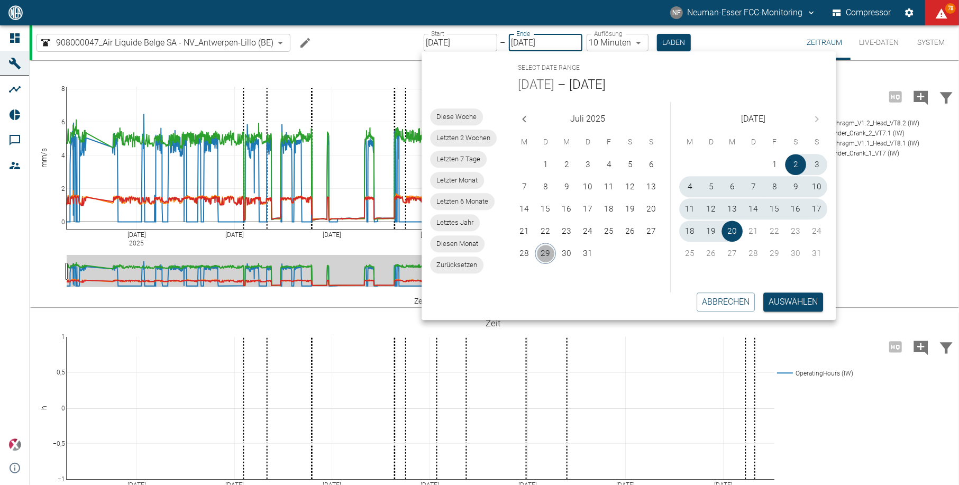
click at [550, 243] on button "29" at bounding box center [545, 253] width 21 height 21
type input "29.07.2025"
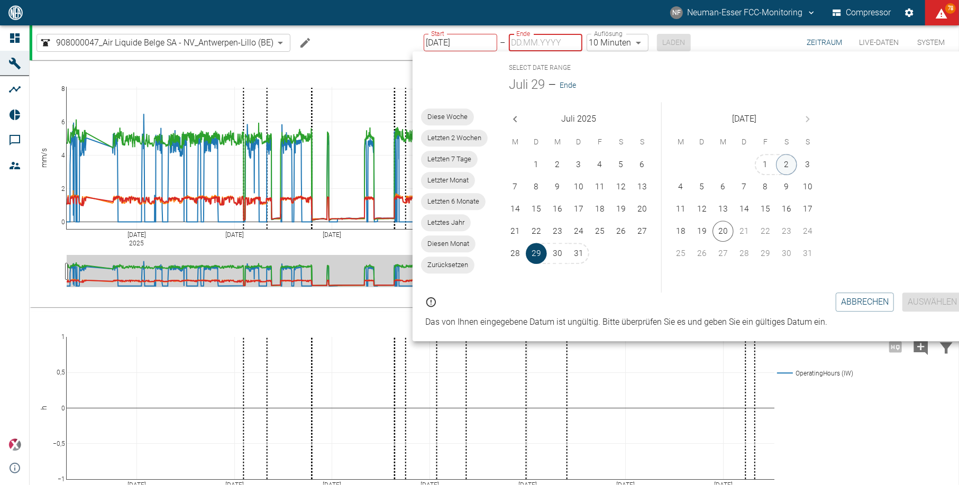
click at [789, 163] on button "2" at bounding box center [786, 164] width 21 height 21
type input "02.08.2025"
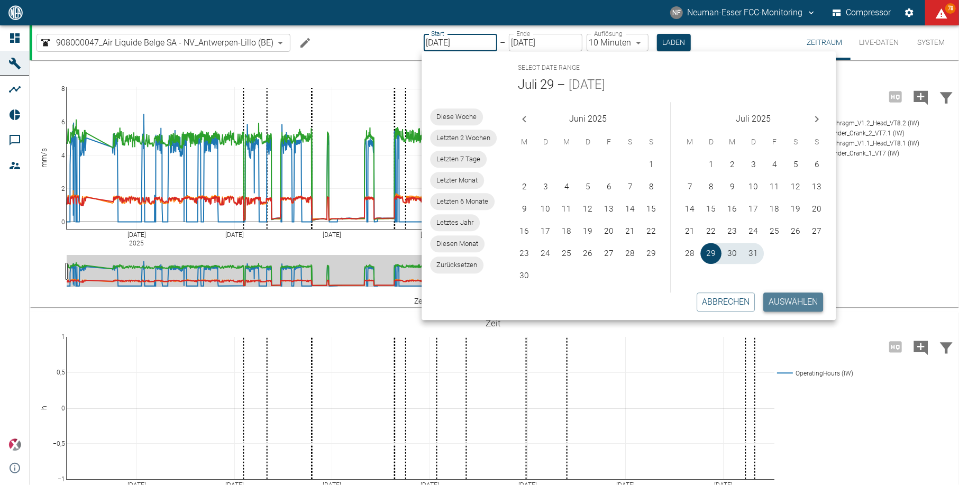
click at [775, 302] on button "Auswählen" at bounding box center [793, 301] width 60 height 19
type input "2min"
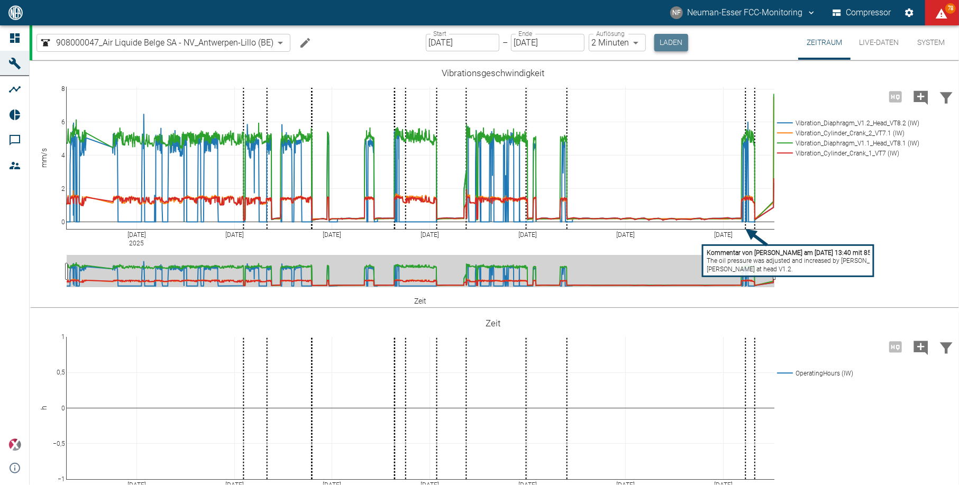
click at [671, 45] on button "Laden" at bounding box center [671, 42] width 34 height 17
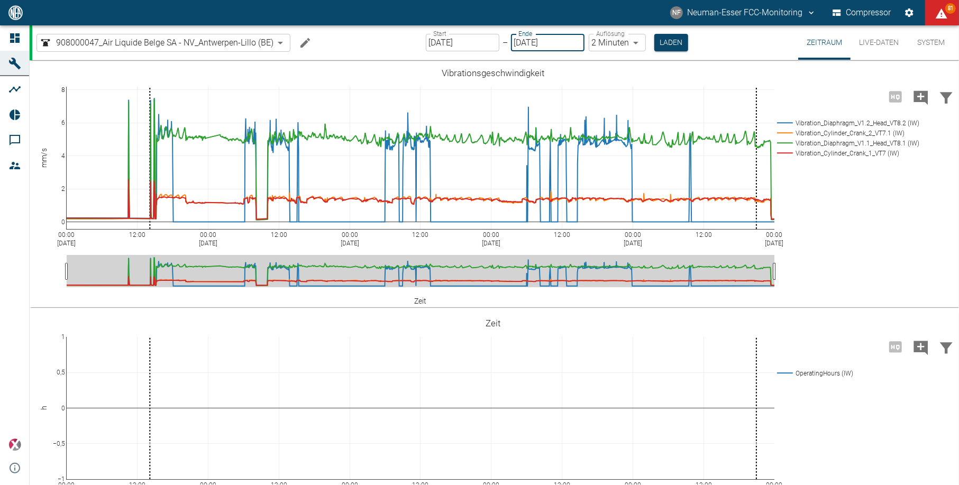
click at [546, 38] on input "02.08.2025" at bounding box center [547, 42] width 73 height 17
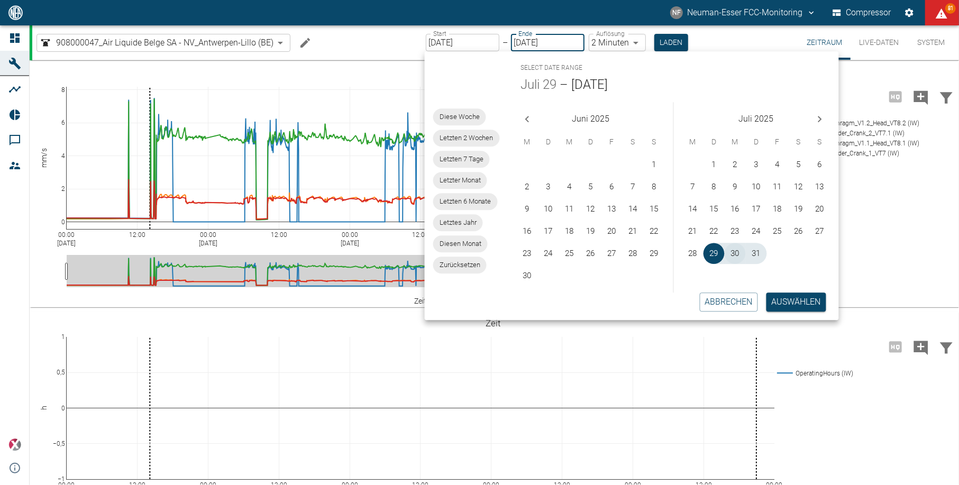
click at [726, 248] on button "30" at bounding box center [734, 253] width 21 height 21
type input "30.07.2025"
click at [756, 250] on button "31" at bounding box center [755, 253] width 21 height 21
type input "[DATE]"
type input "DD.MM.YYYY"
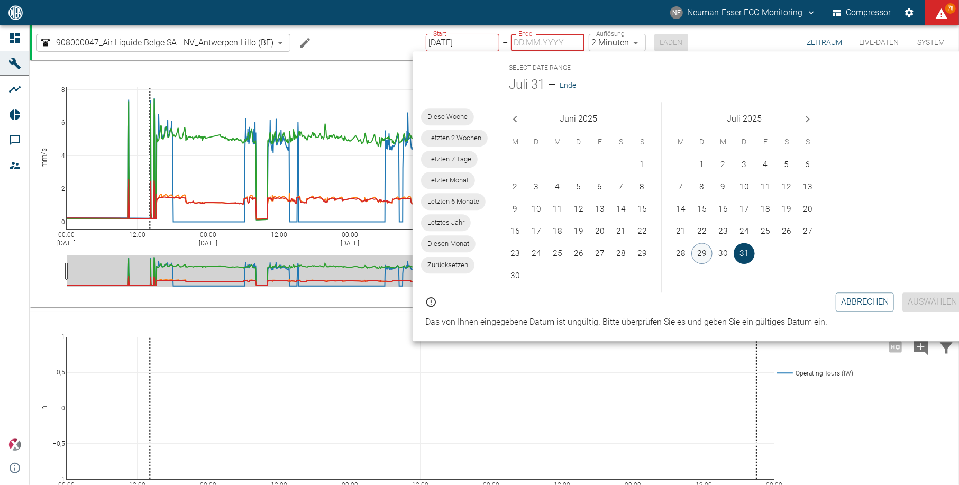
click at [704, 243] on button "29" at bounding box center [701, 253] width 21 height 21
type input "[DATE]"
click at [749, 250] on button "31" at bounding box center [743, 253] width 21 height 21
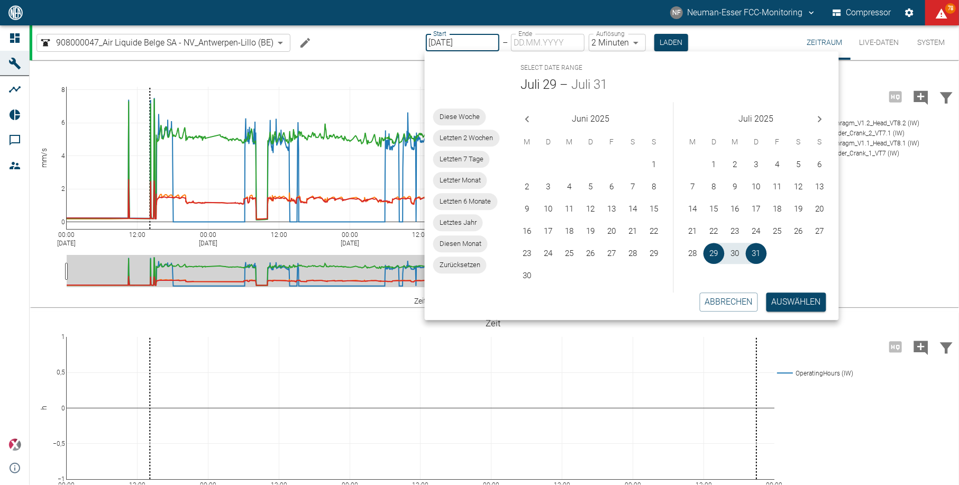
type input "[DATE]"
click at [798, 301] on button "Auswählen" at bounding box center [796, 301] width 60 height 19
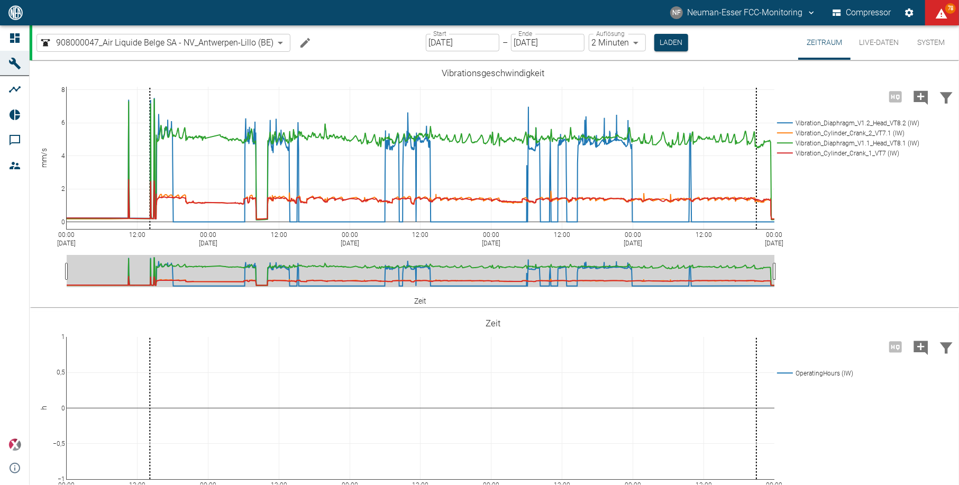
click at [624, 42] on body "NF Neuman-Esser FCC-Monitoring Compressor 78 Dashboard Maschinen Analysen Repor…" at bounding box center [479, 242] width 959 height 485
click at [624, 67] on li "1 Sekunde" at bounding box center [615, 65] width 59 height 19
type input "1sec"
click at [669, 45] on button "Laden" at bounding box center [672, 42] width 34 height 17
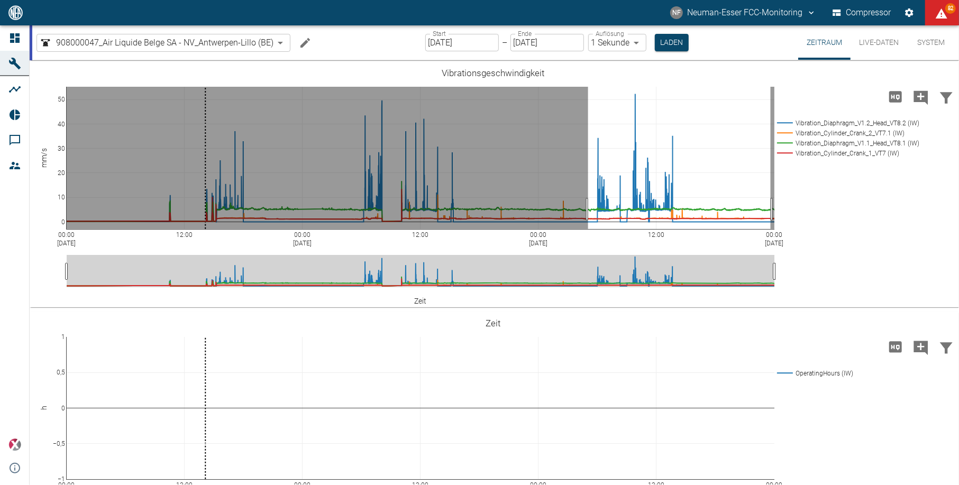
drag, startPoint x: 770, startPoint y: 209, endPoint x: 506, endPoint y: 49, distance: 309.1
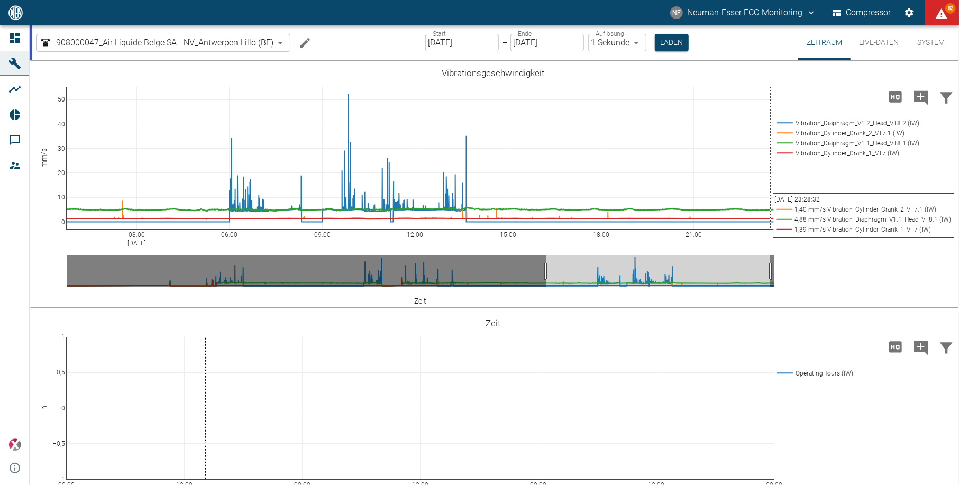
click at [474, 44] on input "[DATE]" at bounding box center [461, 42] width 73 height 17
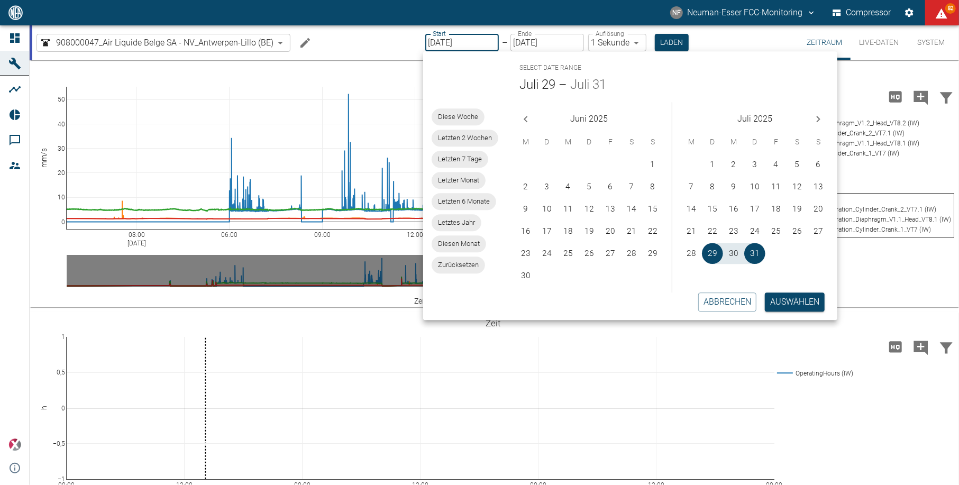
click at [818, 117] on icon "Next month" at bounding box center [818, 119] width 13 height 13
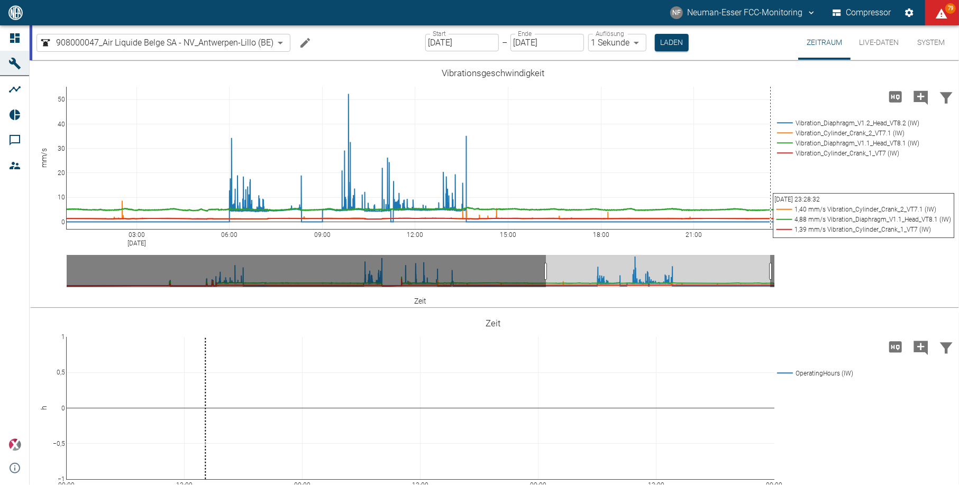
click at [818, 117] on div "Select date range Juli 29 – Juli 31 Diese Woche Letzten 2 Wochen Letzten 7 Tage…" at bounding box center [630, 185] width 414 height 269
click at [523, 35] on label "Ende" at bounding box center [525, 33] width 14 height 9
click at [440, 40] on input "29.07.2025" at bounding box center [461, 42] width 73 height 17
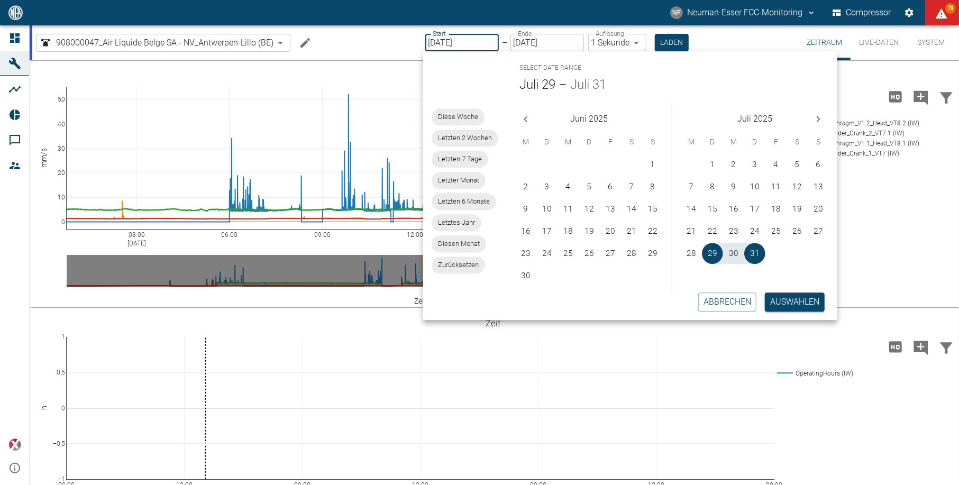
click at [819, 121] on icon "Next month" at bounding box center [818, 119] width 13 height 13
click at [742, 222] on button "20" at bounding box center [733, 230] width 21 height 21
type input "[DATE]"
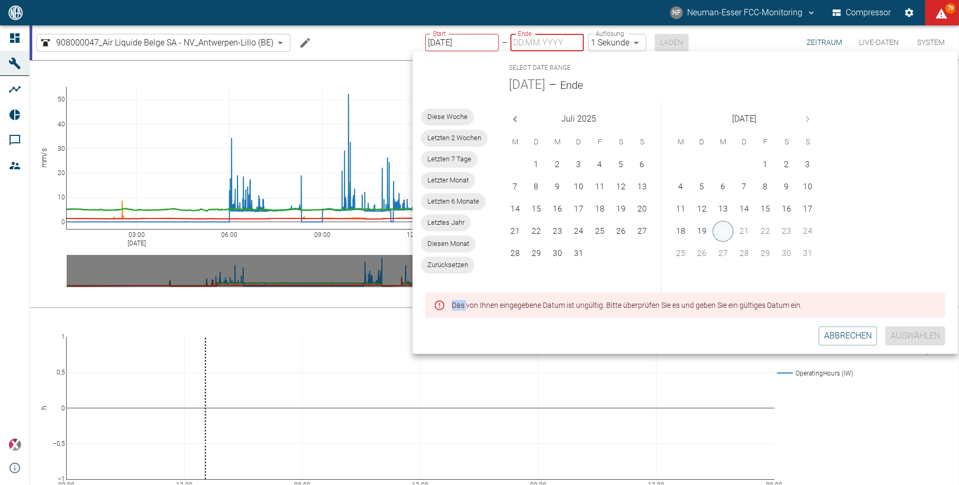
click at [742, 222] on div "21" at bounding box center [743, 230] width 21 height 21
click at [721, 231] on button "20" at bounding box center [722, 230] width 21 height 21
click at [712, 231] on button "19" at bounding box center [701, 230] width 21 height 21
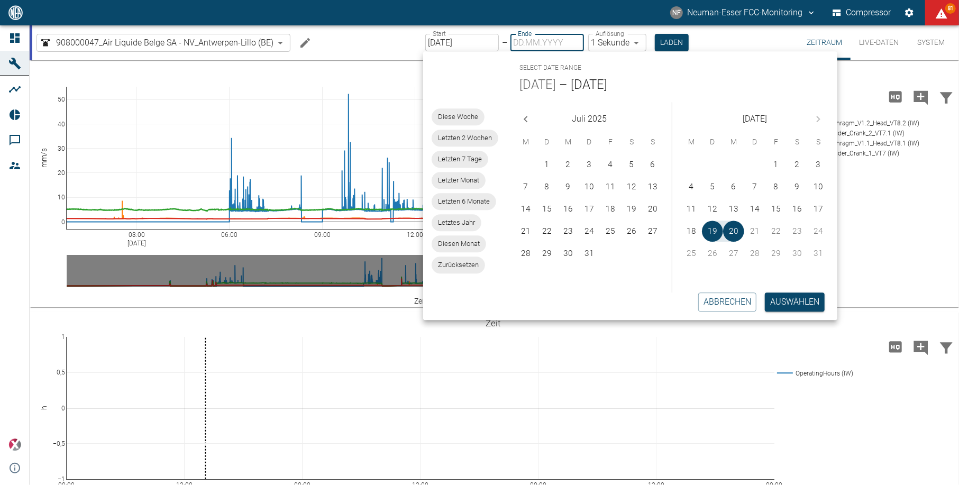
type input "19.08.2025"
type input "[DATE]"
click at [565, 47] on input "[DATE]" at bounding box center [546, 42] width 73 height 17
click at [736, 234] on button "20" at bounding box center [733, 230] width 21 height 21
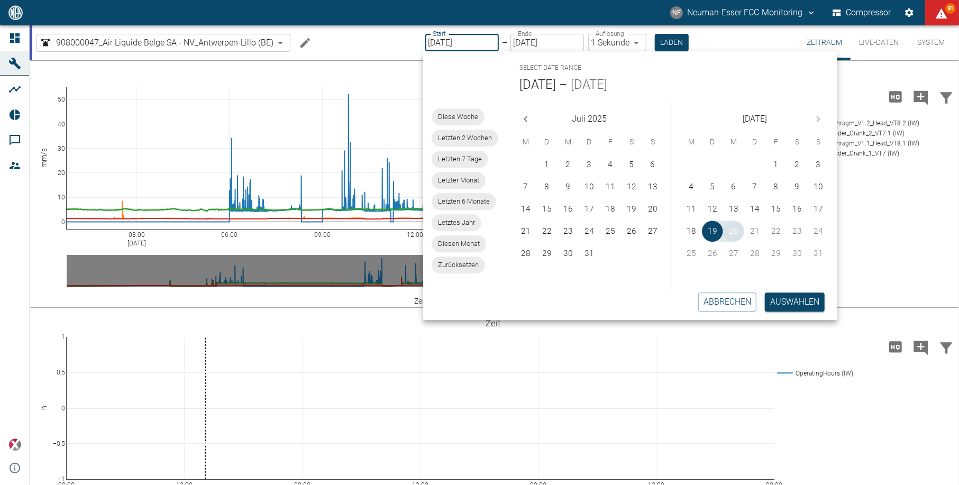
click at [736, 234] on button "20" at bounding box center [733, 230] width 21 height 21
type input "[DATE]"
click at [779, 295] on button "Auswählen" at bounding box center [794, 301] width 60 height 19
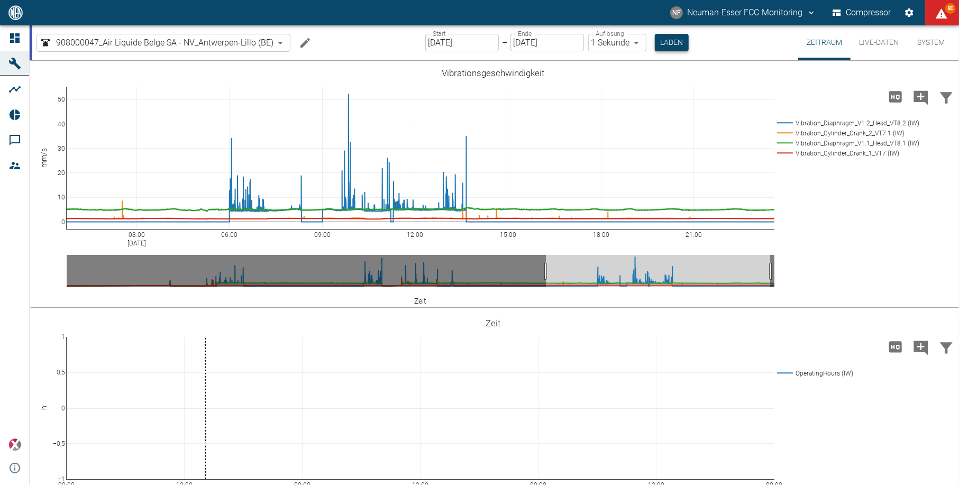
click at [662, 44] on button "Laden" at bounding box center [672, 42] width 34 height 17
